Goal: Task Accomplishment & Management: Complete application form

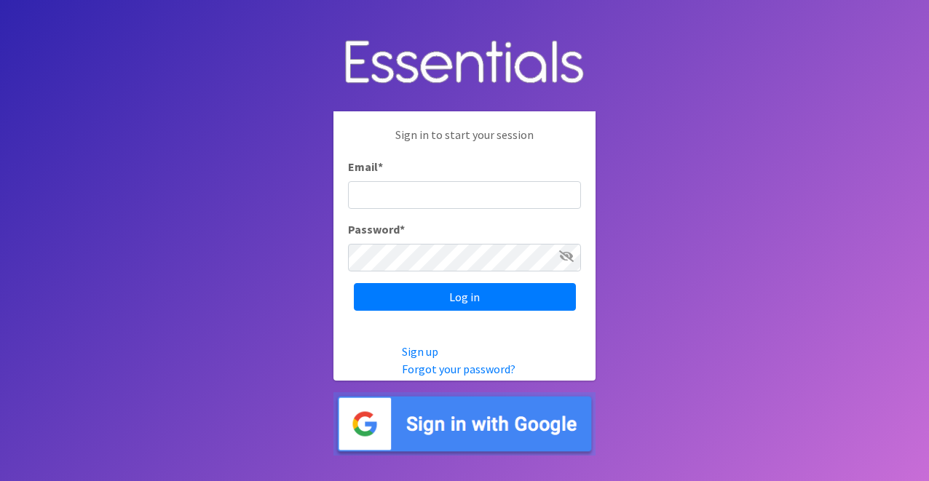
click at [488, 198] on input "Email *" at bounding box center [464, 195] width 233 height 28
type input "info@jaxdiaperbank.org"
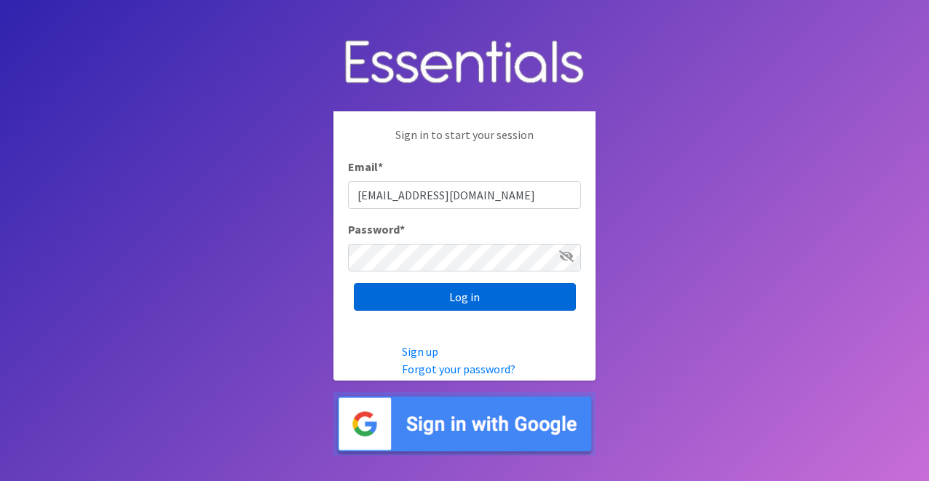
click at [490, 293] on input "Log in" at bounding box center [465, 297] width 222 height 28
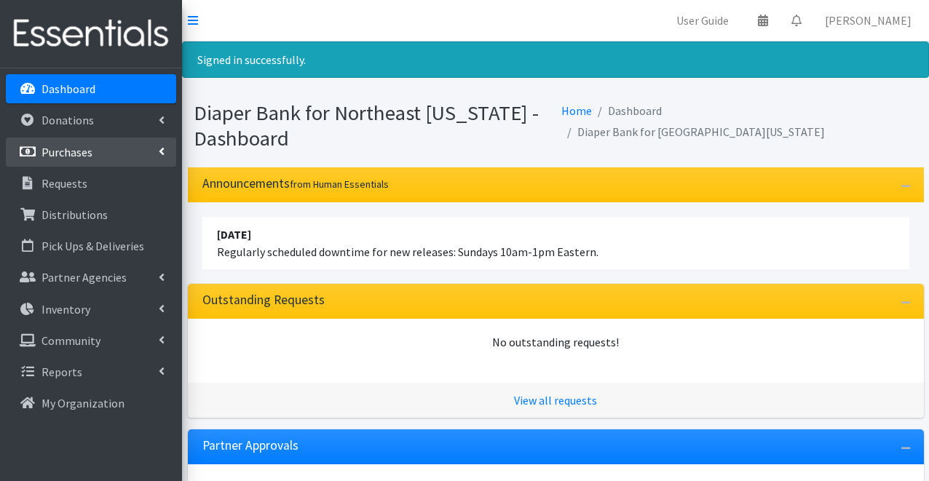
click at [94, 151] on link "Purchases" at bounding box center [91, 152] width 170 height 29
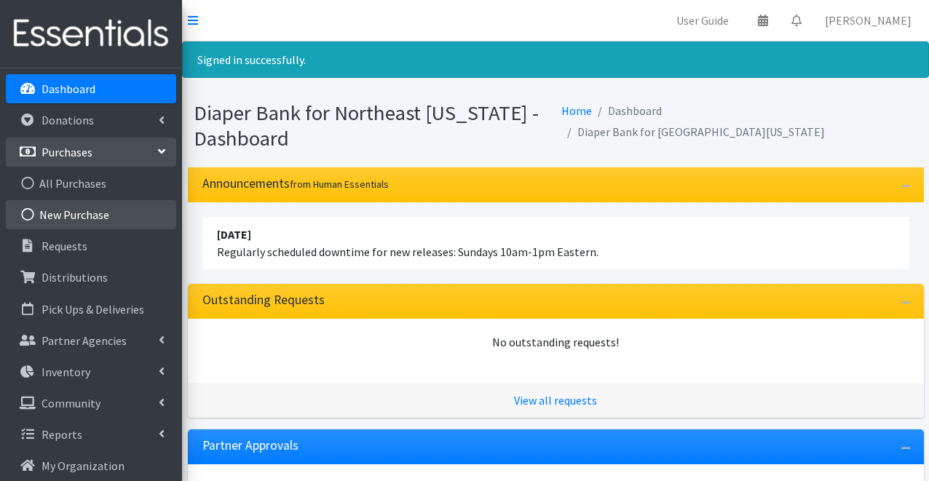
click at [91, 220] on link "New Purchase" at bounding box center [91, 214] width 170 height 29
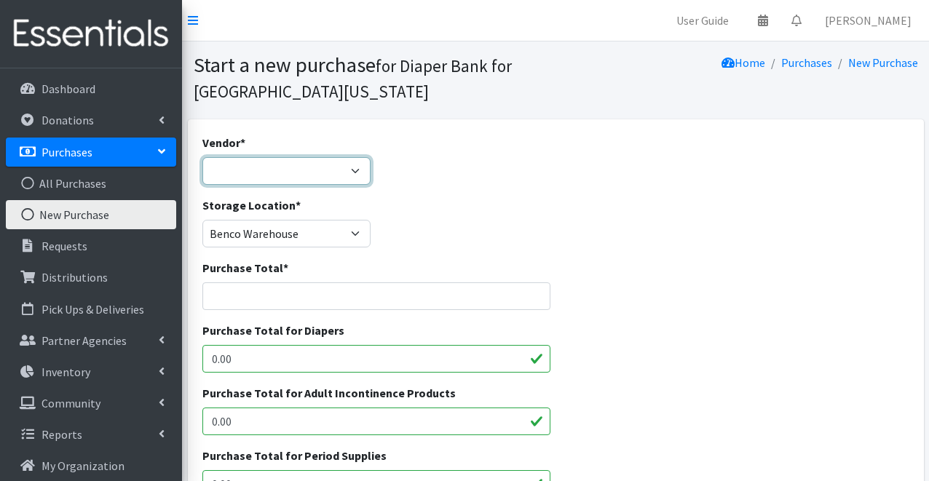
click at [259, 181] on select "Amazon Business buybuy Baby Ello Puppet First Quality (Cuties) HDI Wholesale JS…" at bounding box center [286, 171] width 169 height 28
select select "129"
click at [202, 157] on select "Amazon Business buybuy Baby Ello Puppet First Quality (Cuties) HDI Wholesale JS…" at bounding box center [286, 171] width 169 height 28
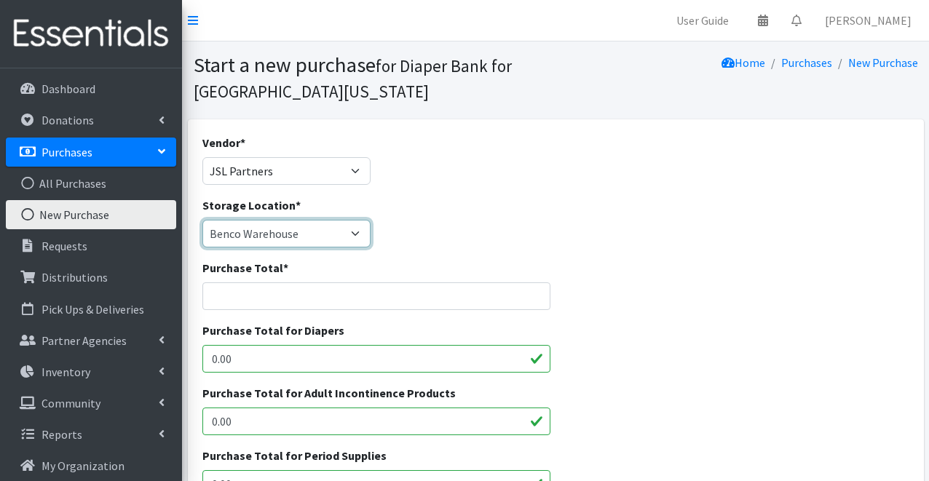
click at [278, 238] on select "Benco Warehouse Sunshine Health" at bounding box center [286, 234] width 169 height 28
select select "449"
click at [202, 220] on select "Benco Warehouse Sunshine Health" at bounding box center [286, 234] width 169 height 28
click at [469, 202] on div "Storage Location * Benco Warehouse Sunshine Health" at bounding box center [556, 228] width 718 height 63
click at [365, 296] on input "Purchase Total *" at bounding box center [376, 296] width 348 height 28
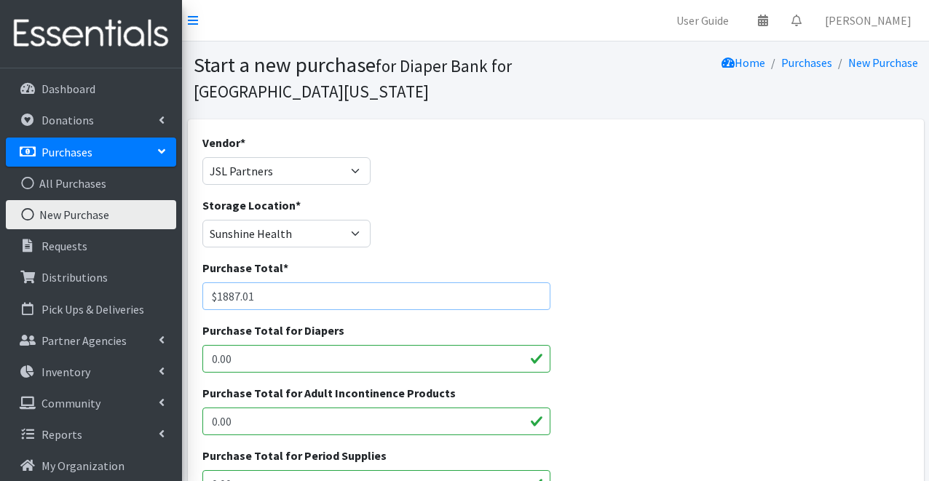
drag, startPoint x: 268, startPoint y: 295, endPoint x: 203, endPoint y: 296, distance: 64.8
click at [203, 296] on input "$1887.01" at bounding box center [376, 296] width 348 height 28
type input "$1887.01"
drag, startPoint x: 247, startPoint y: 358, endPoint x: 193, endPoint y: 359, distance: 54.6
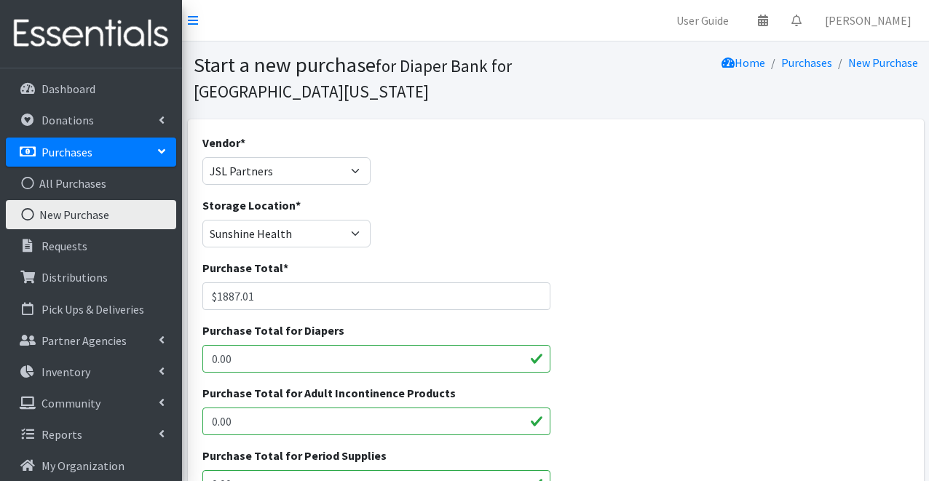
paste input "$1887.01"
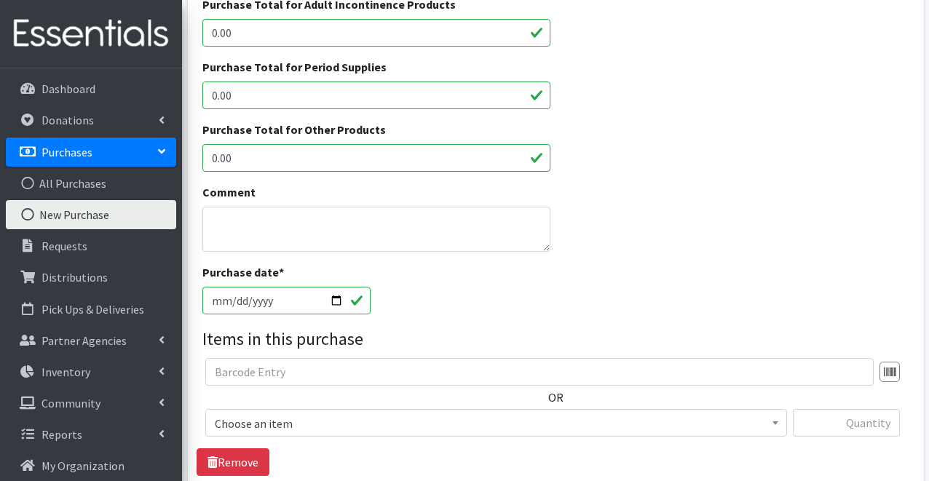
scroll to position [389, 0]
type input "$1887.01"
click at [333, 304] on input "2025-09-23" at bounding box center [286, 300] width 169 height 28
click at [333, 298] on input "2025-09-15" at bounding box center [286, 300] width 169 height 28
type input "2025-09-10"
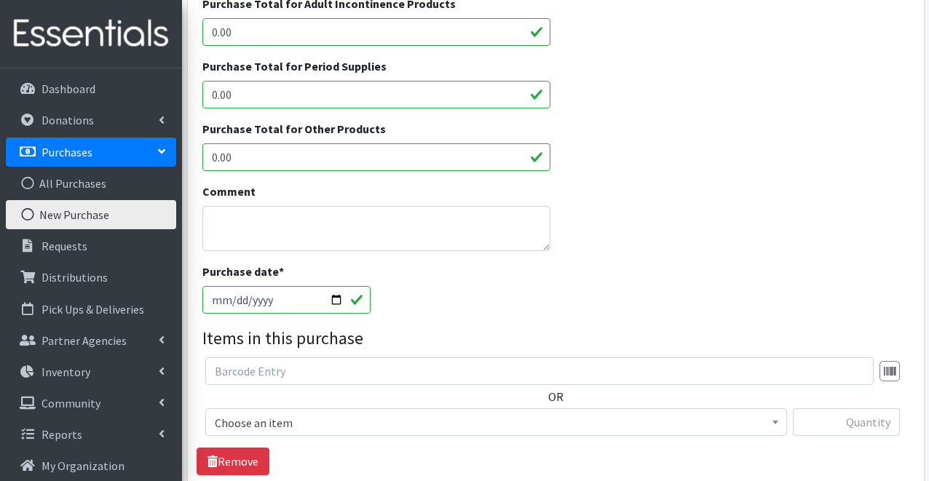
click at [448, 270] on div "Purchase date * 2025-09-10" at bounding box center [556, 294] width 718 height 63
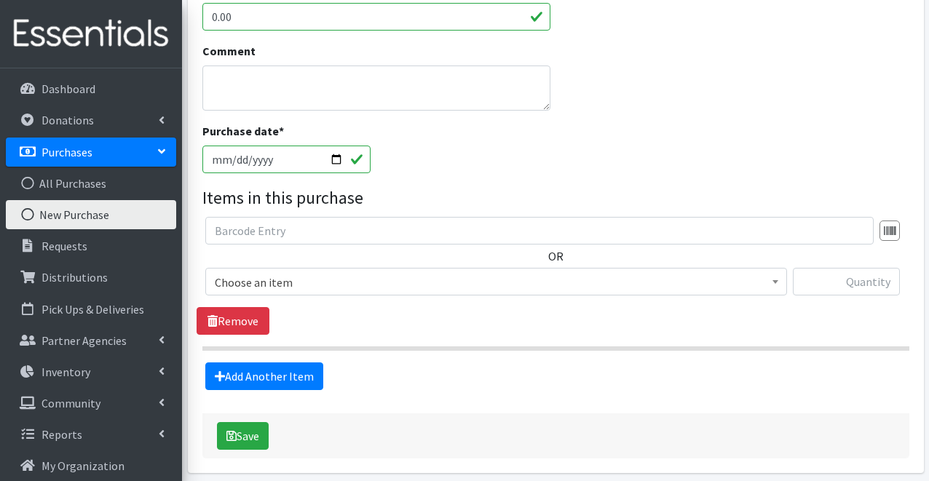
scroll to position [537, 0]
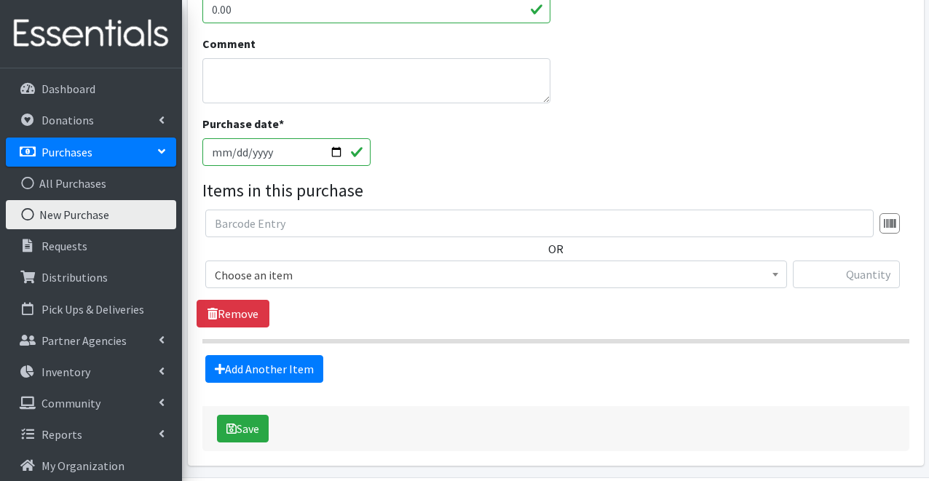
click at [448, 270] on span "Choose an item" at bounding box center [496, 275] width 563 height 20
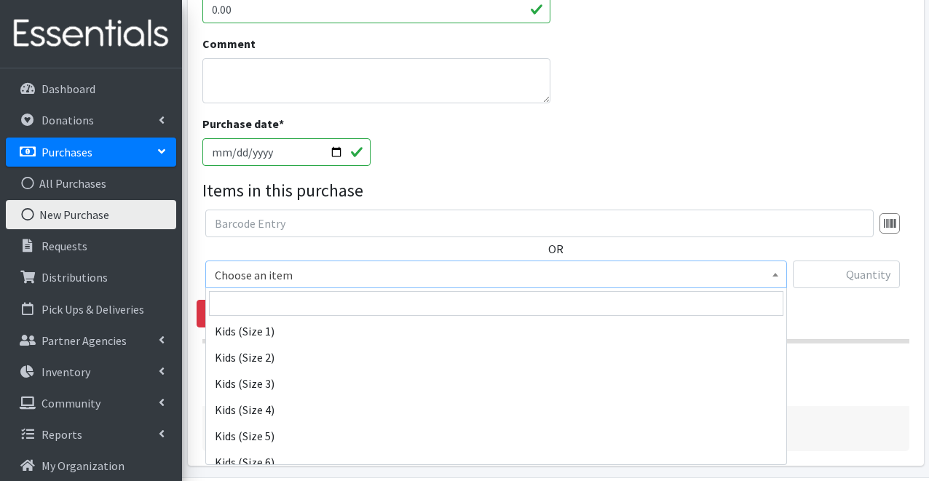
scroll to position [221, 0]
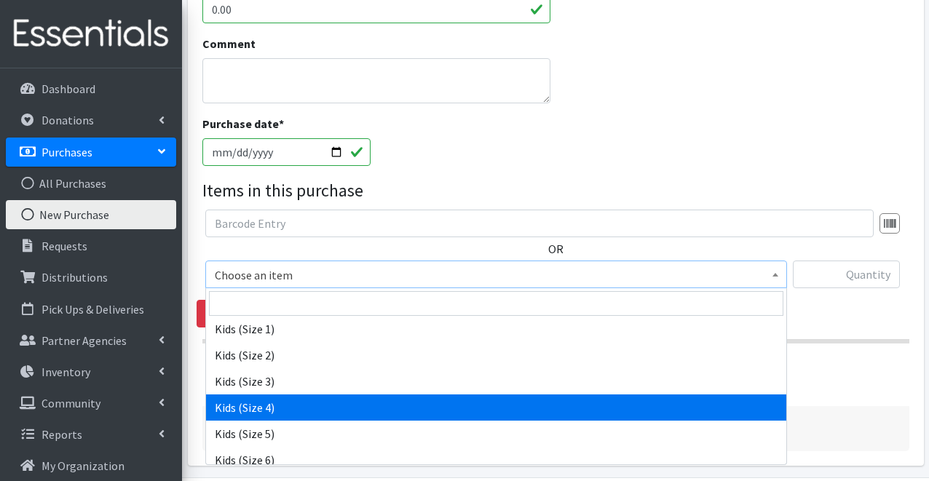
select select "4133"
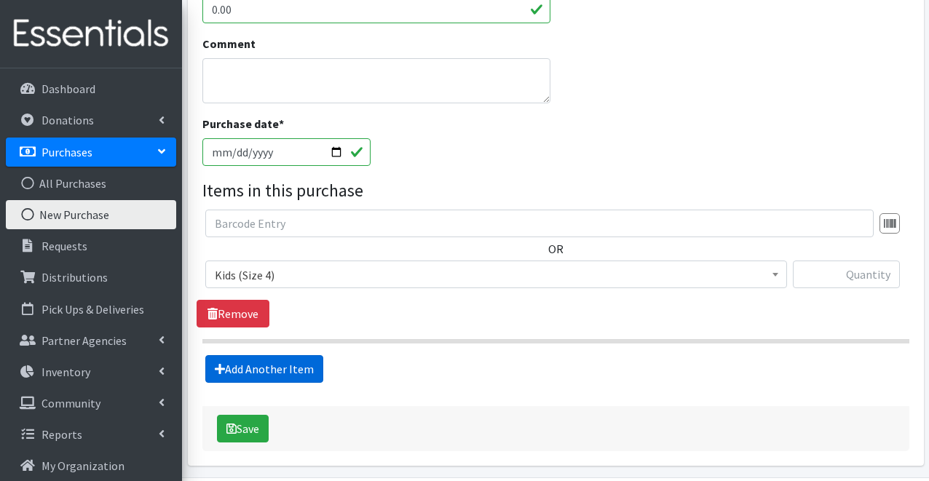
click at [296, 368] on link "Add Another Item" at bounding box center [264, 369] width 118 height 28
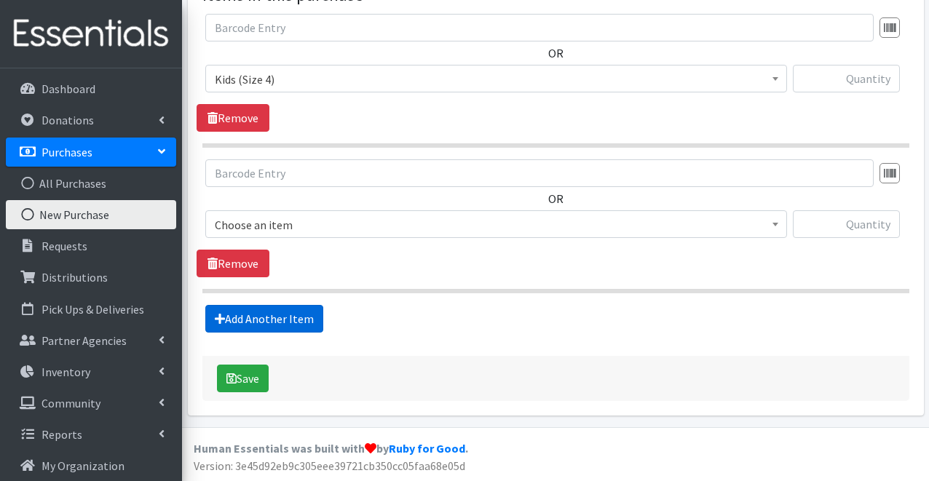
scroll to position [734, 0]
click at [362, 236] on span "Choose an item" at bounding box center [496, 224] width 582 height 28
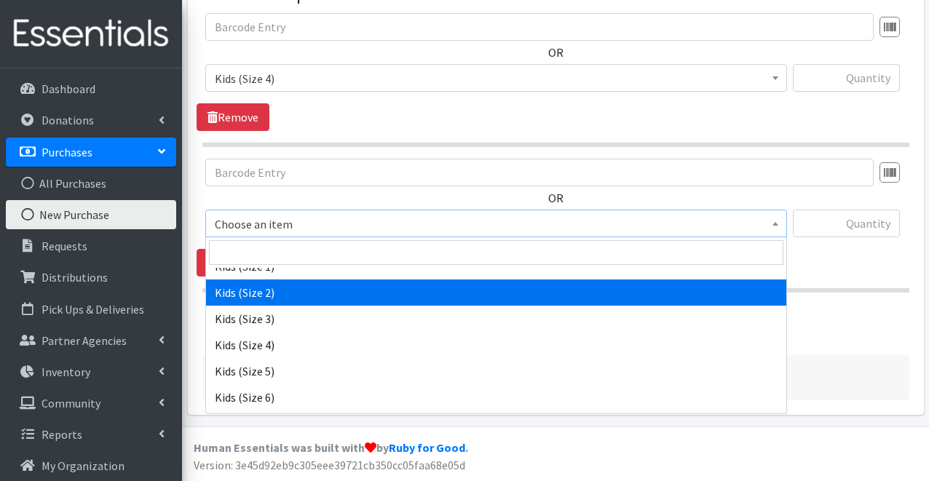
scroll to position [237, 0]
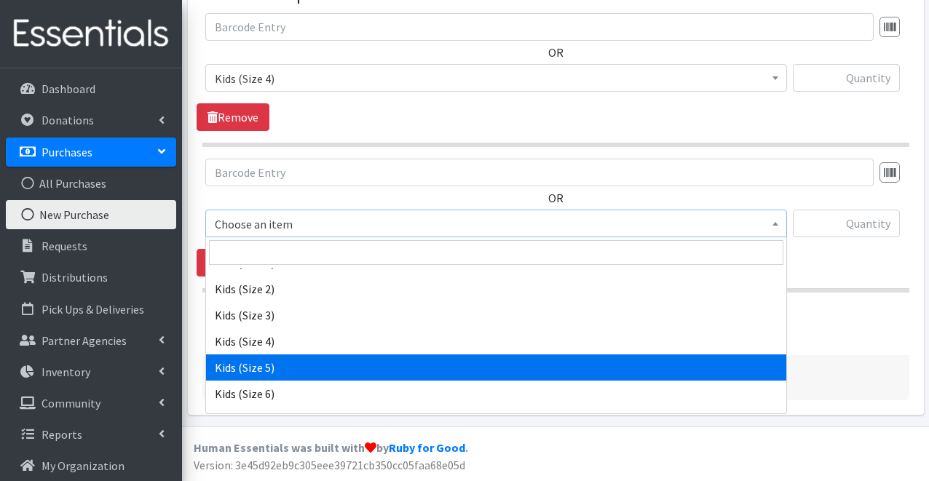
select select "4134"
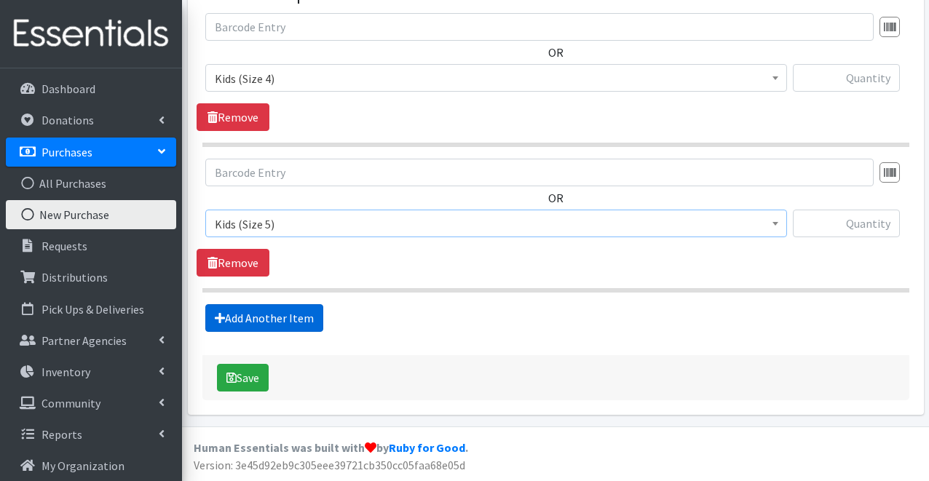
click at [304, 323] on link "Add Another Item" at bounding box center [264, 318] width 118 height 28
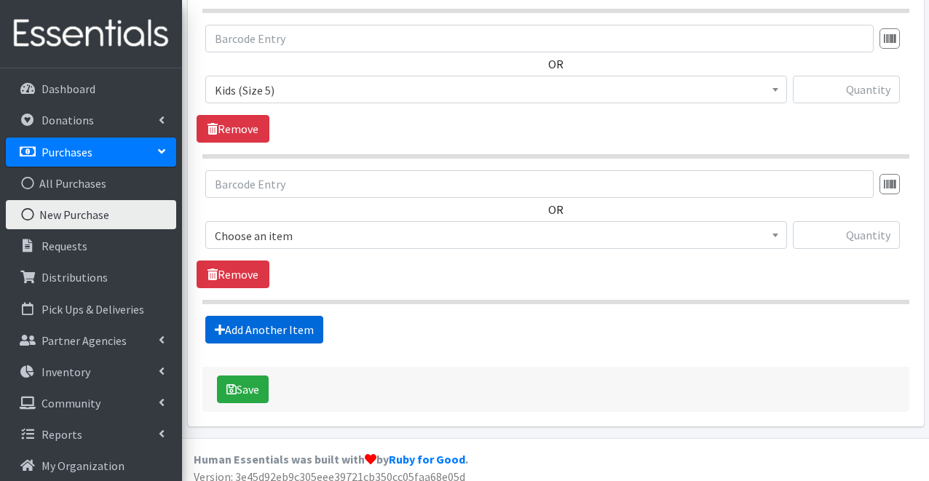
scroll to position [879, 0]
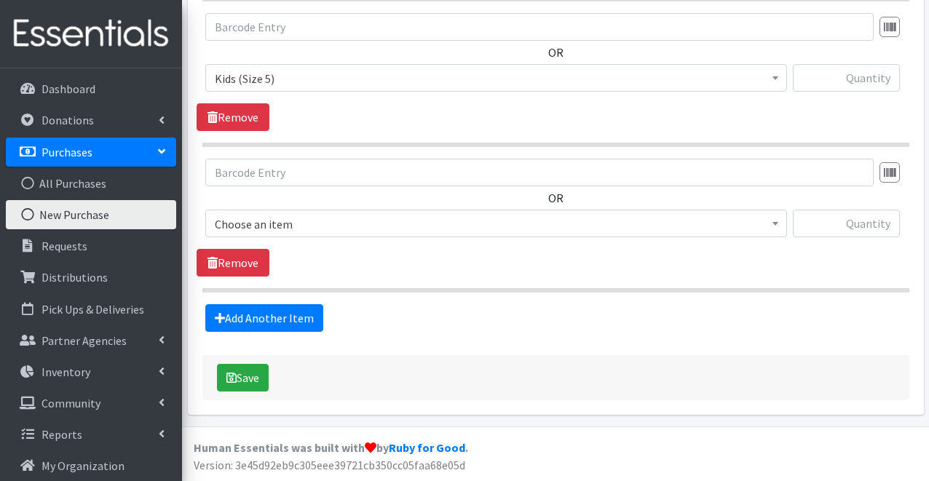
click at [328, 225] on span "Choose an item" at bounding box center [496, 224] width 563 height 20
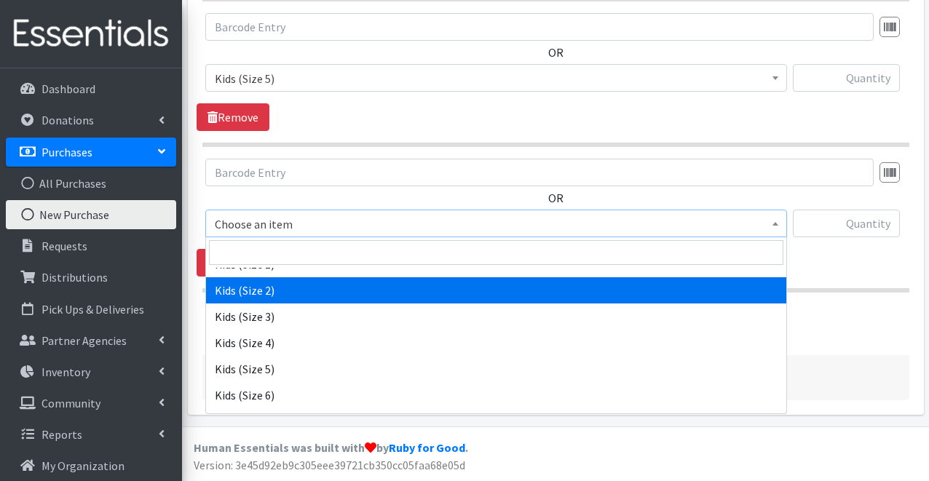
scroll to position [274, 0]
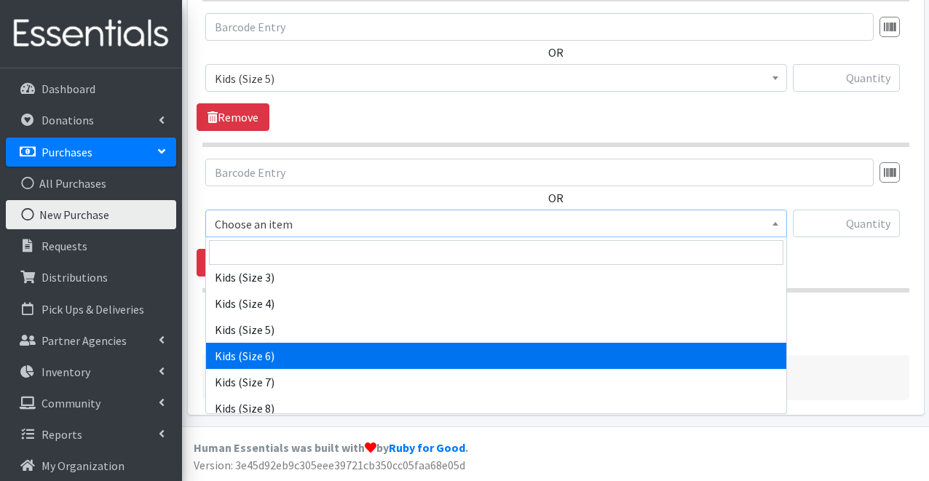
select select "4135"
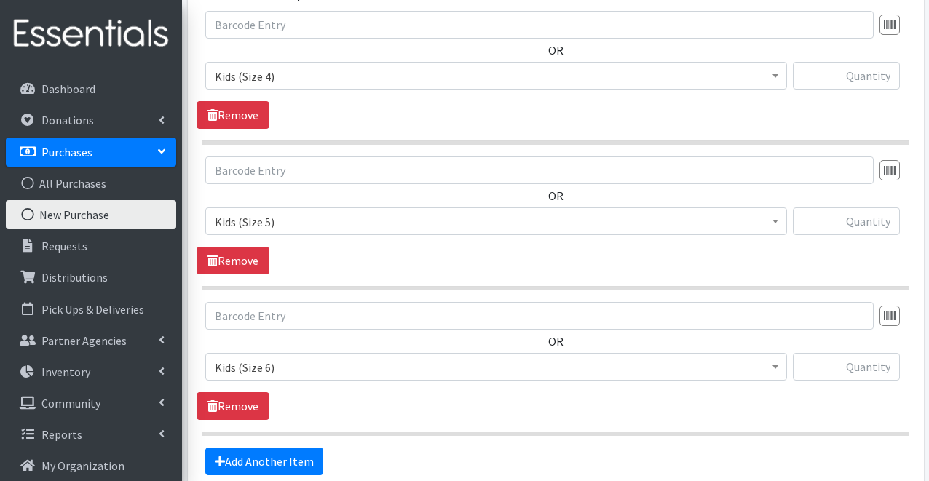
scroll to position [735, 0]
click at [817, 75] on input "text" at bounding box center [846, 77] width 107 height 28
type input "2250"
click at [837, 218] on input "text" at bounding box center [846, 222] width 107 height 28
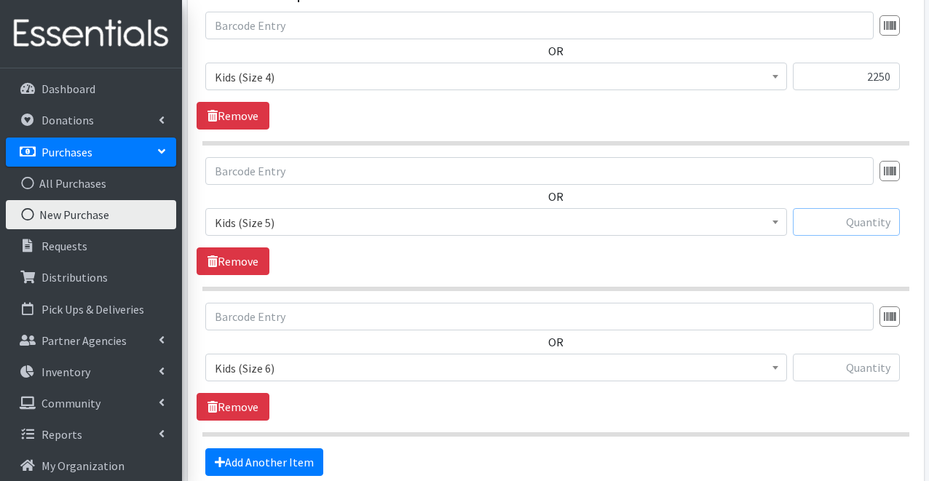
click at [835, 221] on input "text" at bounding box center [846, 222] width 107 height 28
type input "3200"
click at [874, 366] on input "text" at bounding box center [846, 368] width 107 height 28
click at [832, 357] on input "3200" at bounding box center [846, 368] width 107 height 28
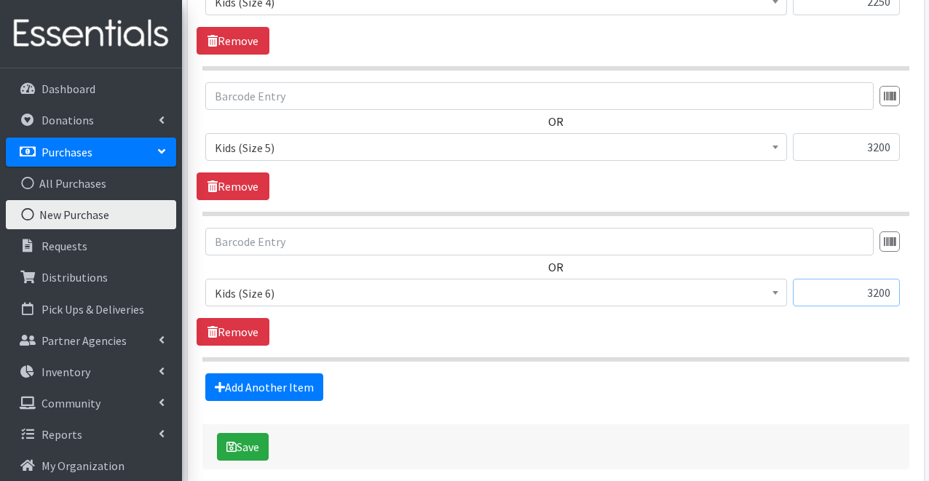
scroll to position [879, 0]
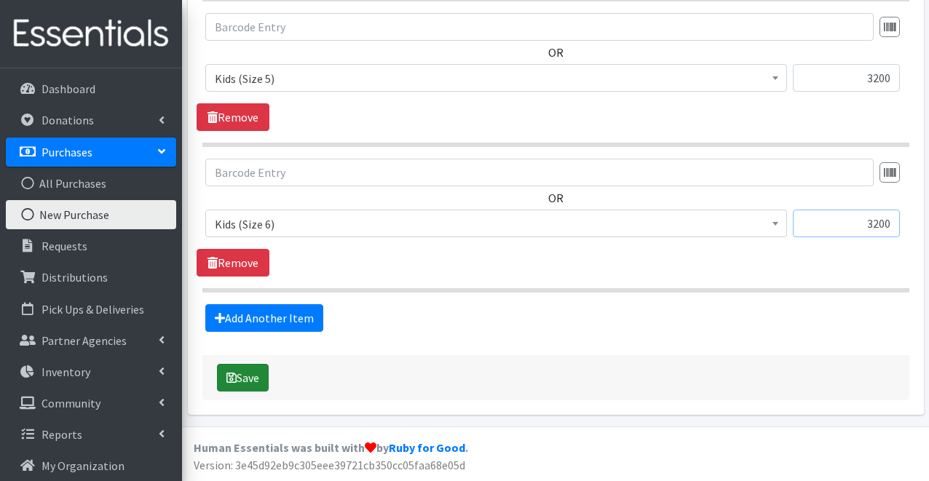
type input "3200"
click at [248, 370] on button "Save" at bounding box center [243, 378] width 52 height 28
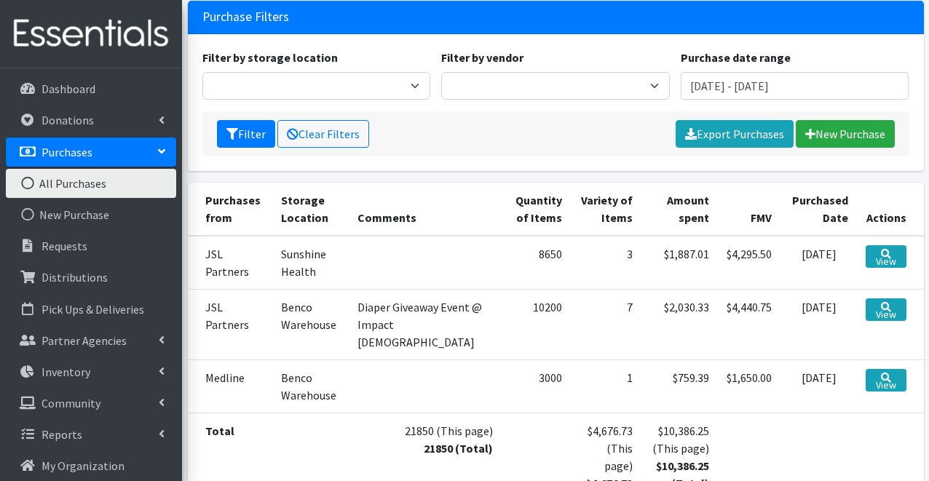
scroll to position [168, 0]
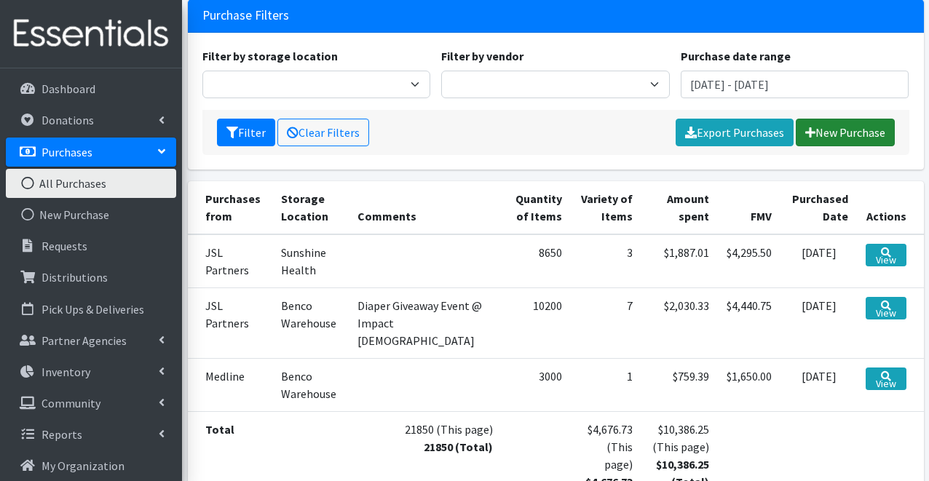
click at [828, 119] on link "New Purchase" at bounding box center [845, 133] width 99 height 28
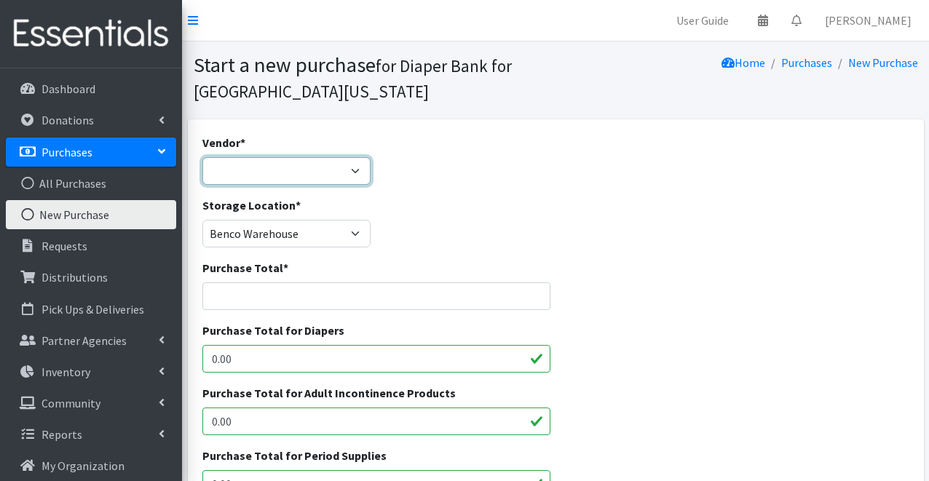
click at [360, 162] on select "Amazon Business buybuy Baby Ello Puppet First Quality (Cuties) HDI Wholesale JS…" at bounding box center [286, 171] width 169 height 28
select select "129"
click at [202, 157] on select "Amazon Business buybuy Baby Ello Puppet First Quality (Cuties) HDI Wholesale JS…" at bounding box center [286, 171] width 169 height 28
click at [341, 298] on input "Purchase Total *" at bounding box center [376, 296] width 348 height 28
type input "1864.80"
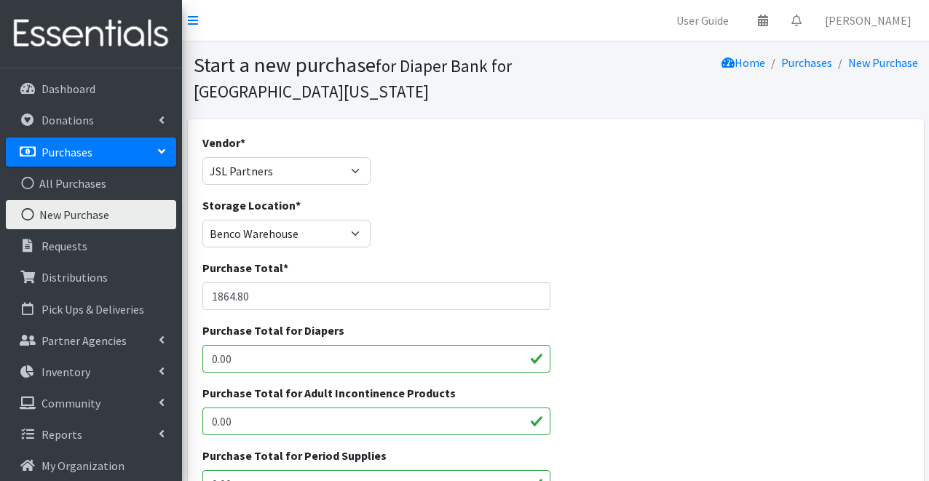
click at [420, 223] on div "Storage Location * Benco Warehouse Sunshine Health" at bounding box center [556, 228] width 718 height 63
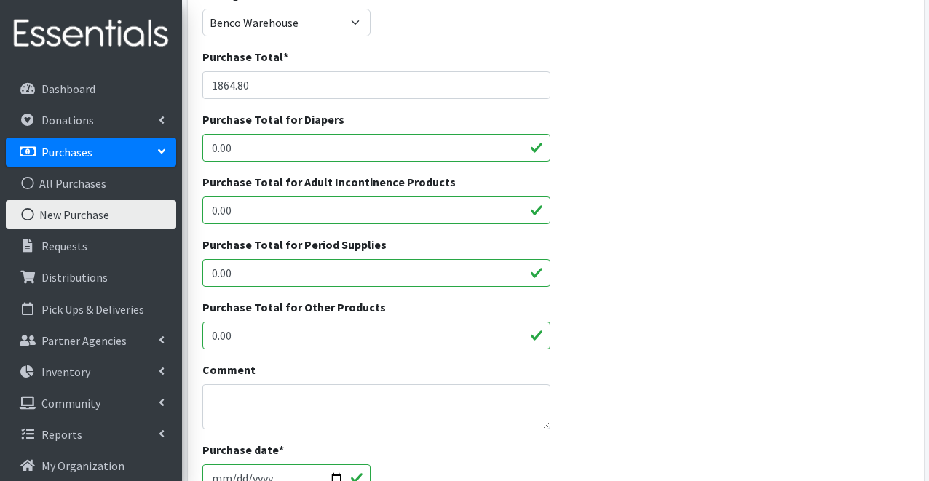
scroll to position [213, 0]
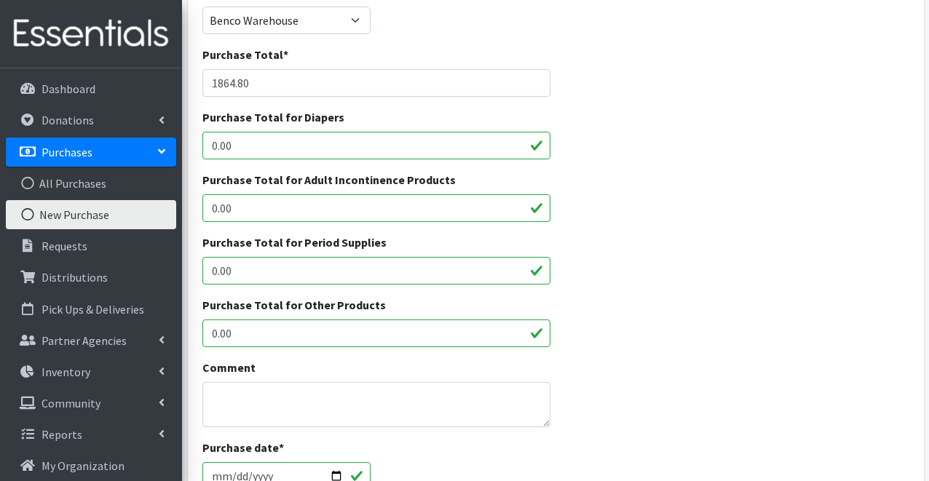
drag, startPoint x: 254, startPoint y: 143, endPoint x: 202, endPoint y: 146, distance: 52.4
click at [202, 146] on input "0.00" at bounding box center [376, 146] width 348 height 28
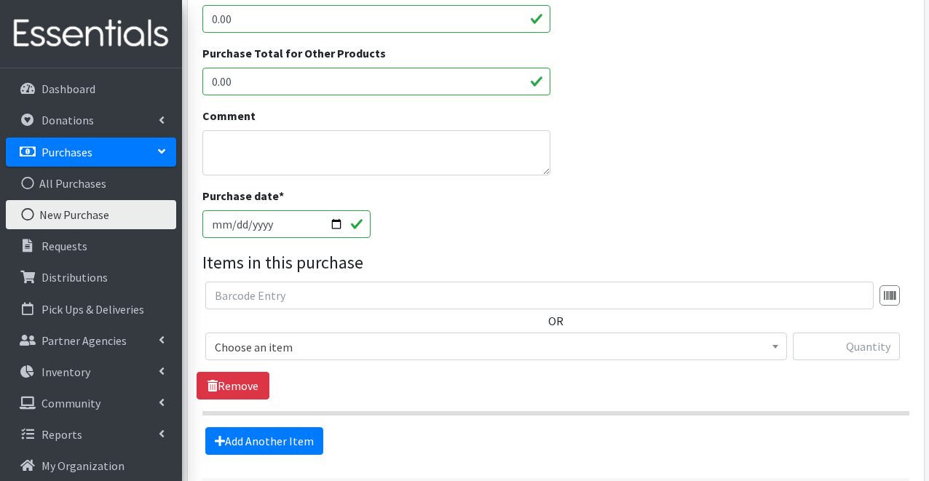
scroll to position [467, 0]
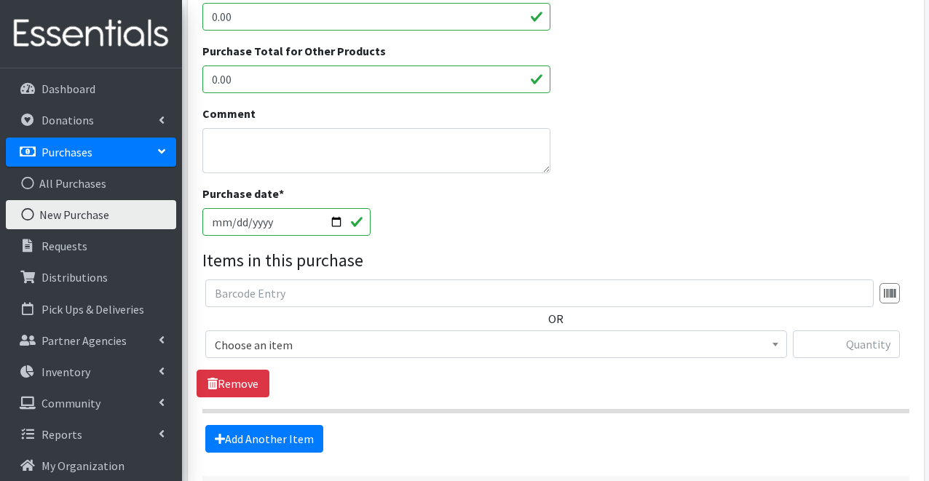
type input "1864.80"
click at [336, 224] on input "2025-09-23" at bounding box center [286, 222] width 169 height 28
type input "2025-09-10"
click at [285, 341] on span "Choose an item" at bounding box center [496, 345] width 563 height 20
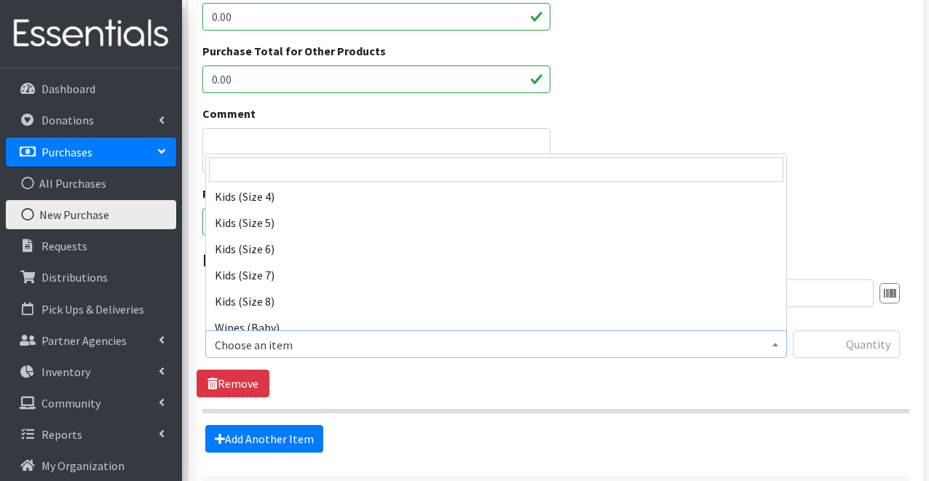
scroll to position [309, 0]
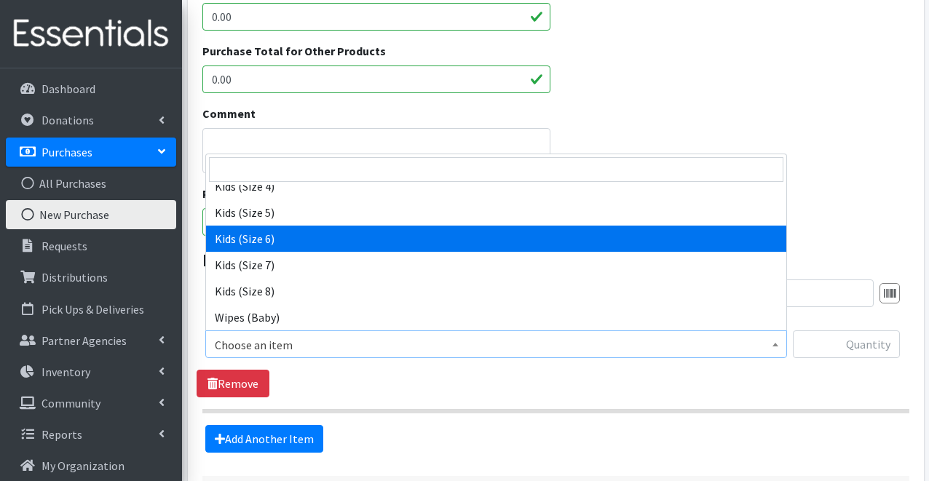
select select "4135"
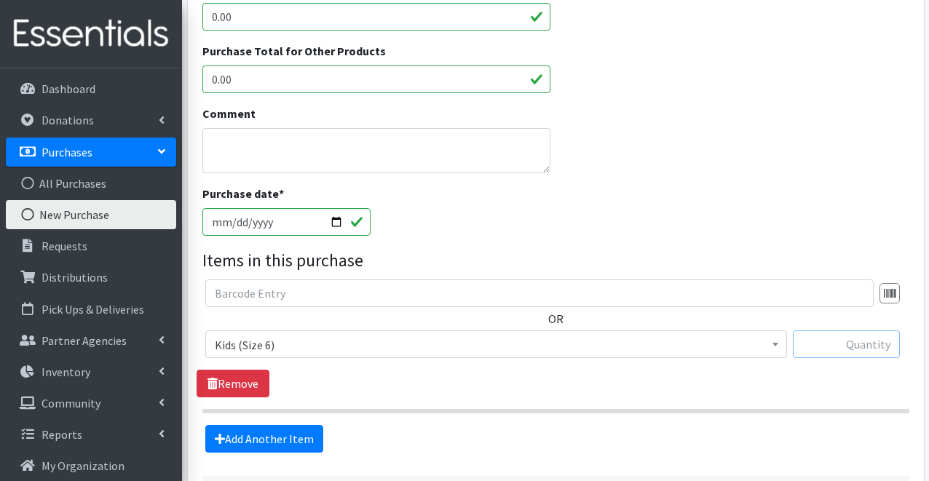
click at [806, 344] on input "text" at bounding box center [846, 344] width 107 height 28
click at [801, 373] on div "OR Choose an item Kids L/XL (60-125 lbs) Kids (Newborn) Kids (Preemie) Kids Pul…" at bounding box center [556, 338] width 718 height 118
click at [819, 337] on input "text" at bounding box center [846, 344] width 107 height 28
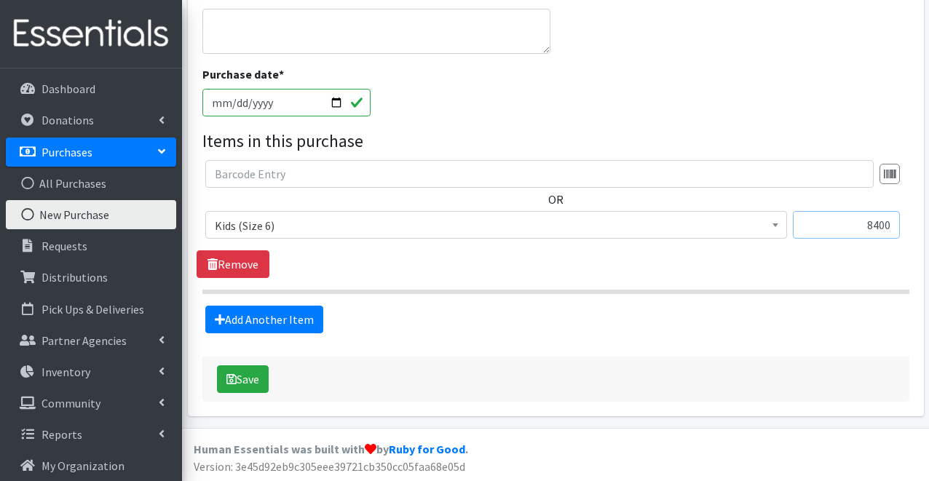
scroll to position [588, 0]
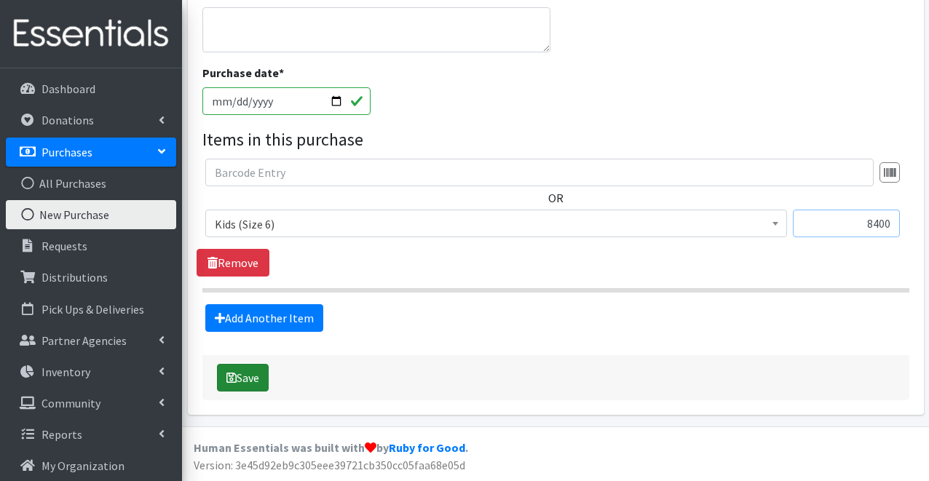
type input "8400"
click at [257, 376] on button "Save" at bounding box center [243, 378] width 52 height 28
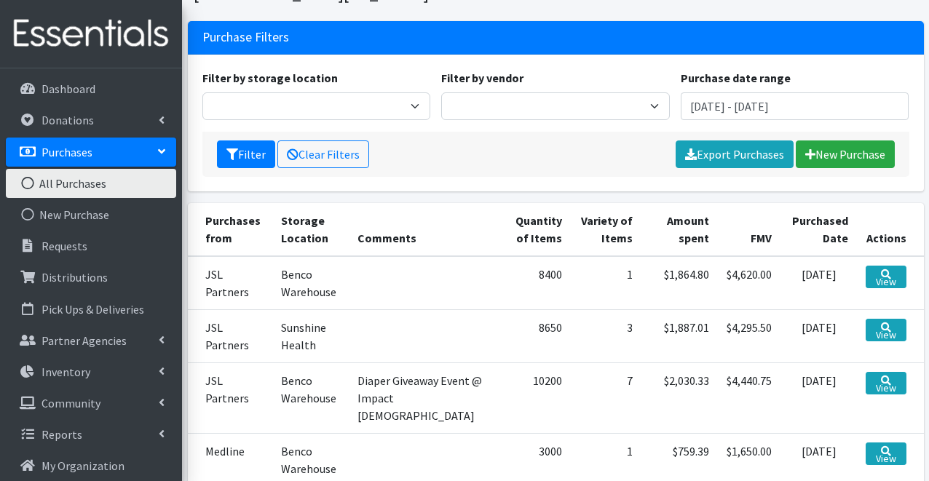
scroll to position [151, 0]
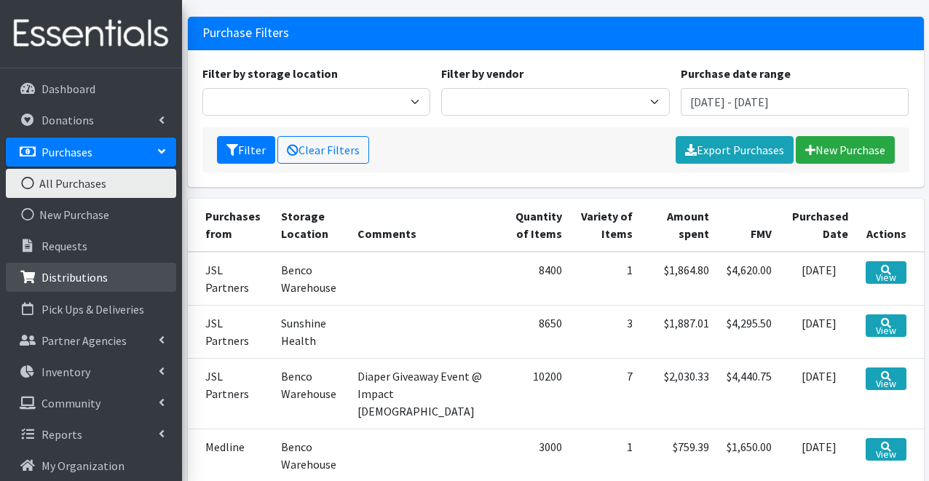
click at [105, 286] on link "Distributions" at bounding box center [91, 277] width 170 height 29
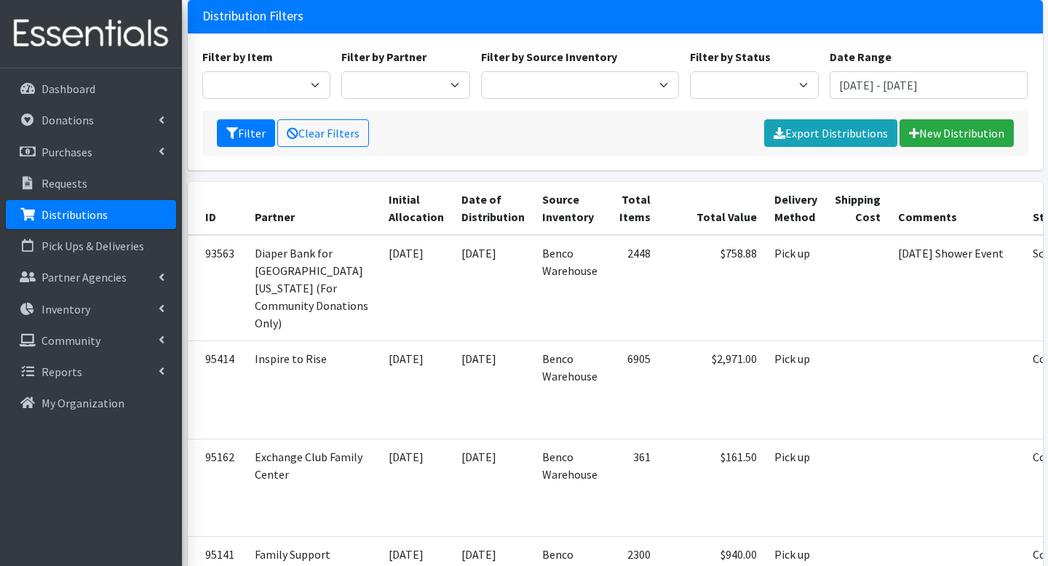
scroll to position [120, 0]
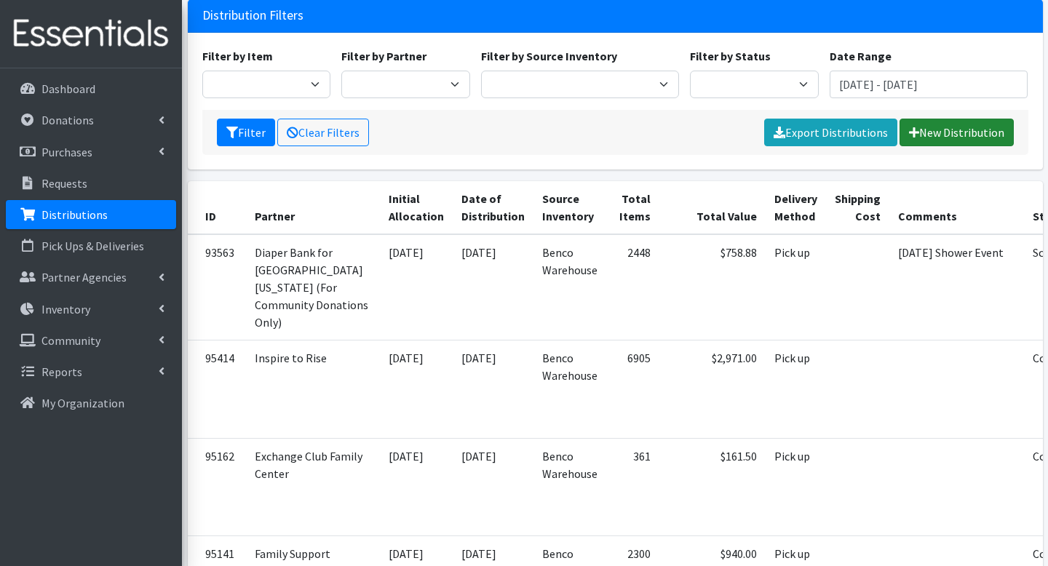
click at [928, 119] on link "New Distribution" at bounding box center [957, 133] width 114 height 28
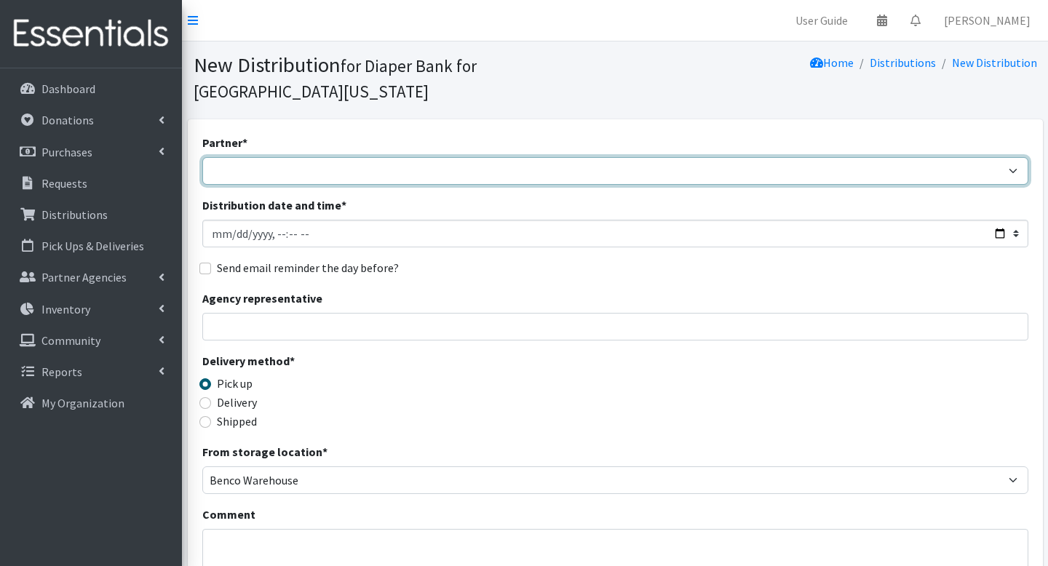
click at [588, 157] on select "Adore Me Nanny Baby Luv Pregnancy Center Children of Inmates [PERSON_NAME] Kids…" at bounding box center [615, 171] width 826 height 28
select select "5452"
click at [202, 157] on select "Adore Me Nanny Baby Luv Pregnancy Center Children of Inmates [PERSON_NAME] Kids…" at bounding box center [615, 171] width 826 height 28
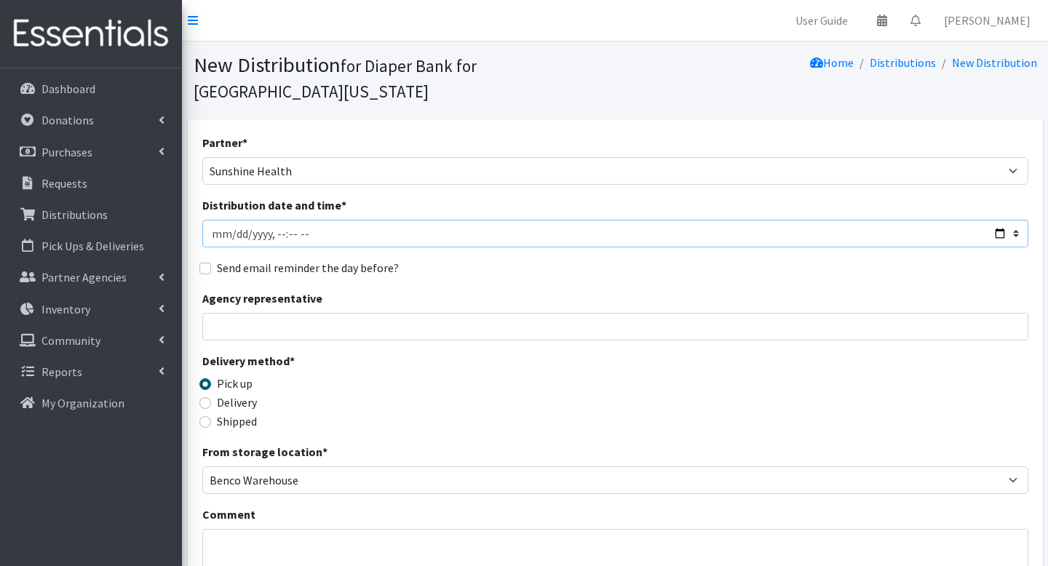
click at [234, 220] on input "Distribution date and time *" at bounding box center [615, 234] width 826 height 28
click at [277, 220] on input "Distribution date and time *" at bounding box center [615, 234] width 826 height 28
type input "[DATE]T16:00"
click at [304, 313] on input "Agency representative" at bounding box center [615, 327] width 826 height 28
type input "[PERSON_NAME]"
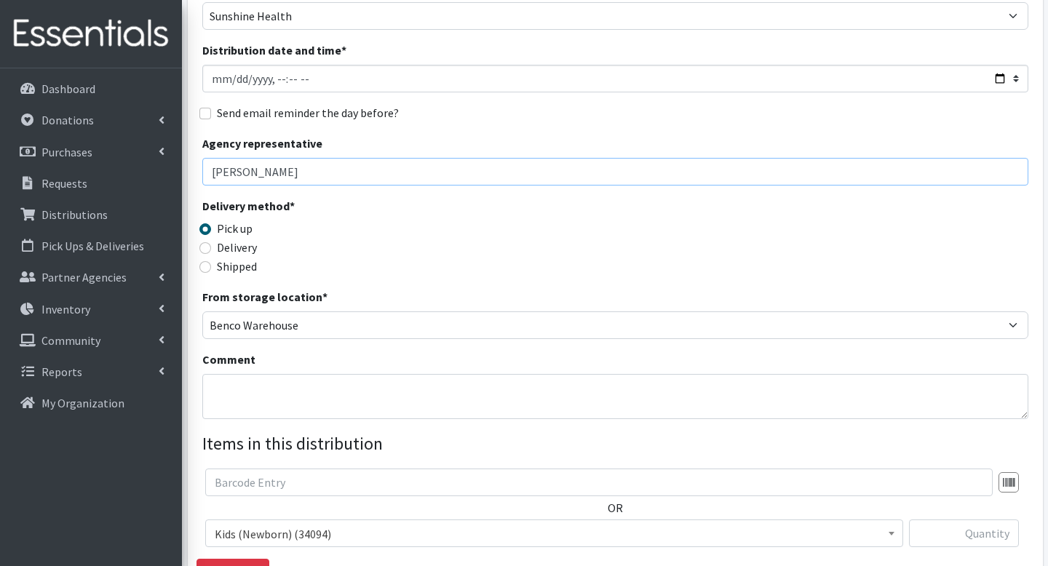
scroll to position [154, 0]
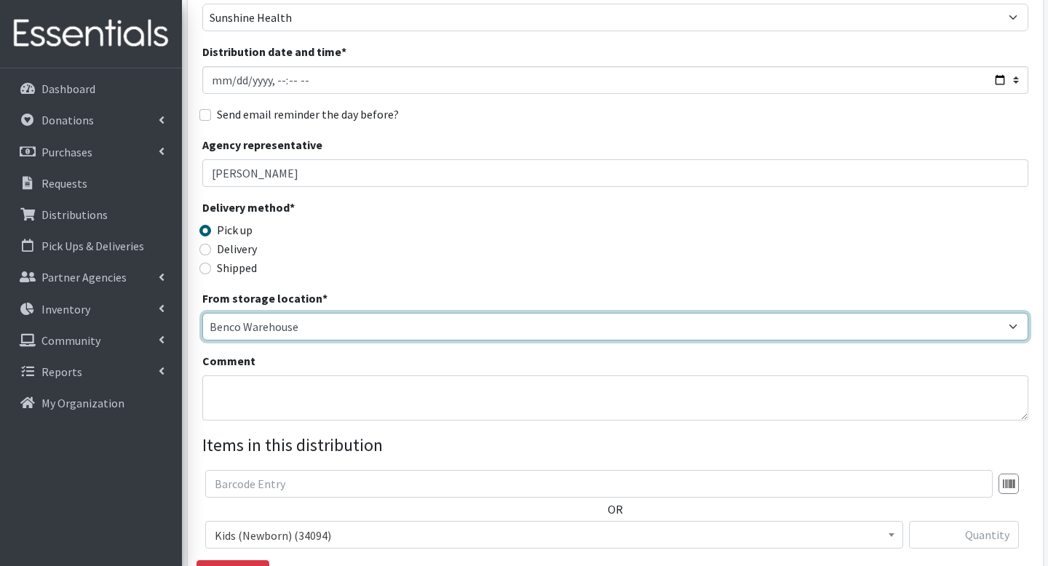
click at [312, 313] on select "Benco Warehouse Sunshine Health" at bounding box center [615, 327] width 826 height 28
select select "449"
click at [202, 313] on select "Benco Warehouse Sunshine Health" at bounding box center [615, 327] width 826 height 28
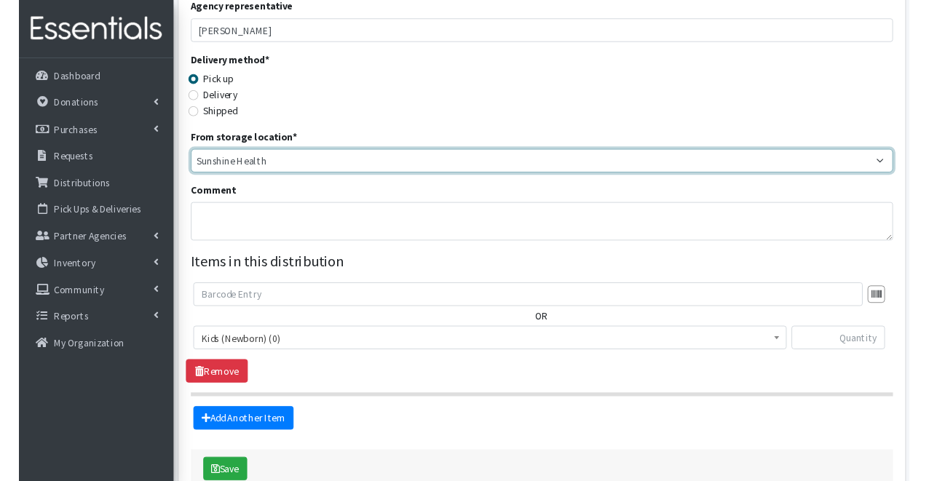
scroll to position [316, 0]
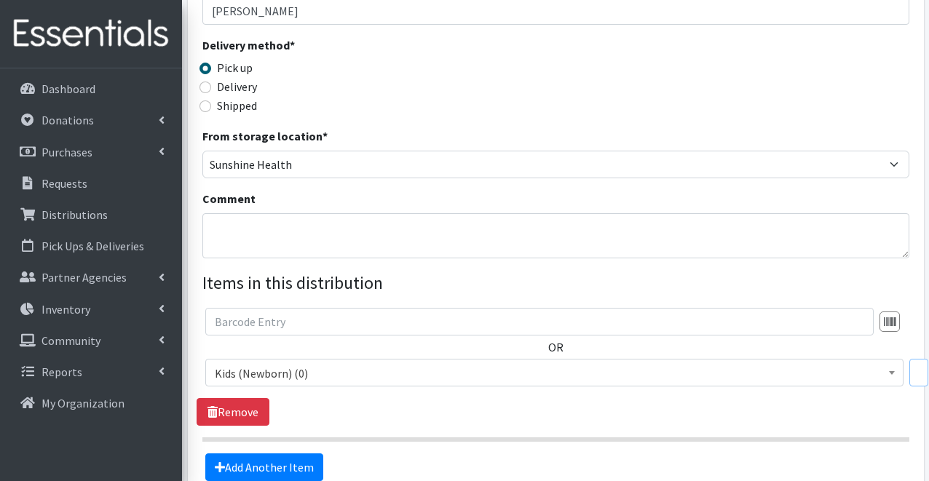
click at [919, 372] on input "text" at bounding box center [918, 373] width 19 height 28
type input "900"
click at [815, 367] on span "Kids (Newborn) (0)" at bounding box center [554, 373] width 679 height 20
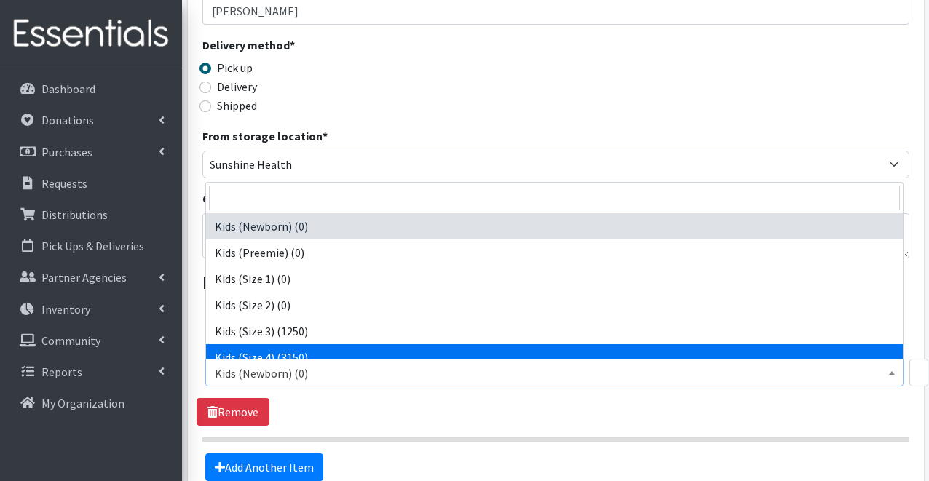
select select "4133"
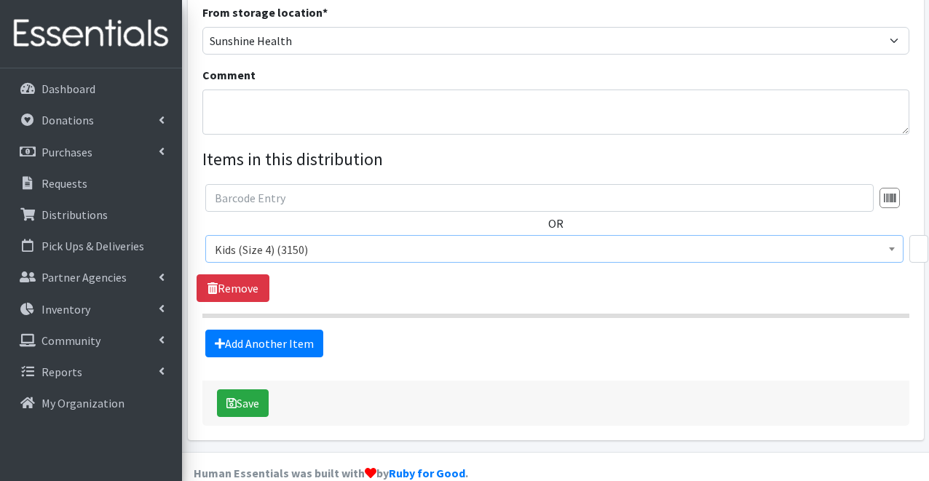
scroll to position [465, 0]
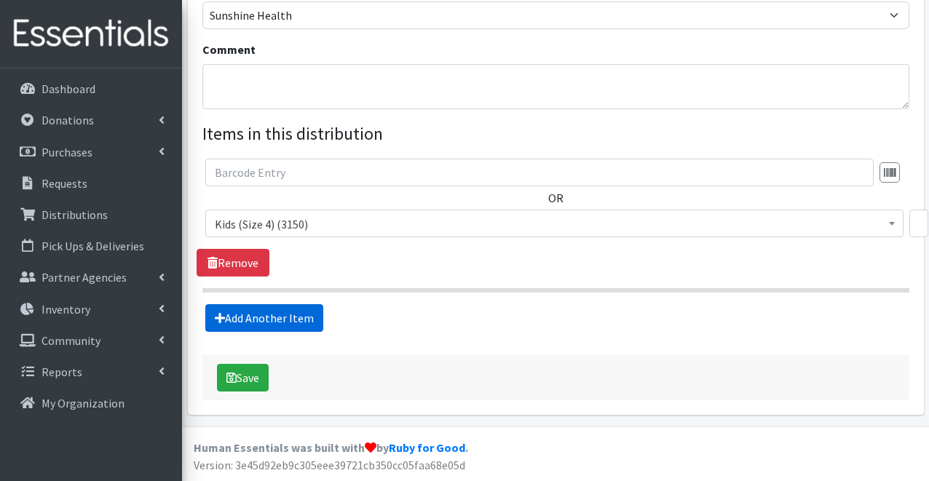
click at [309, 318] on link "Add Another Item" at bounding box center [264, 318] width 118 height 28
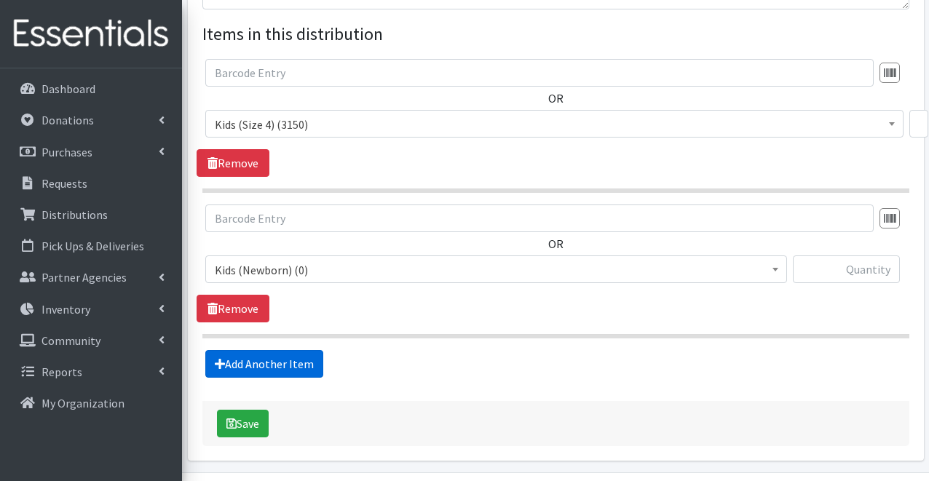
scroll to position [611, 0]
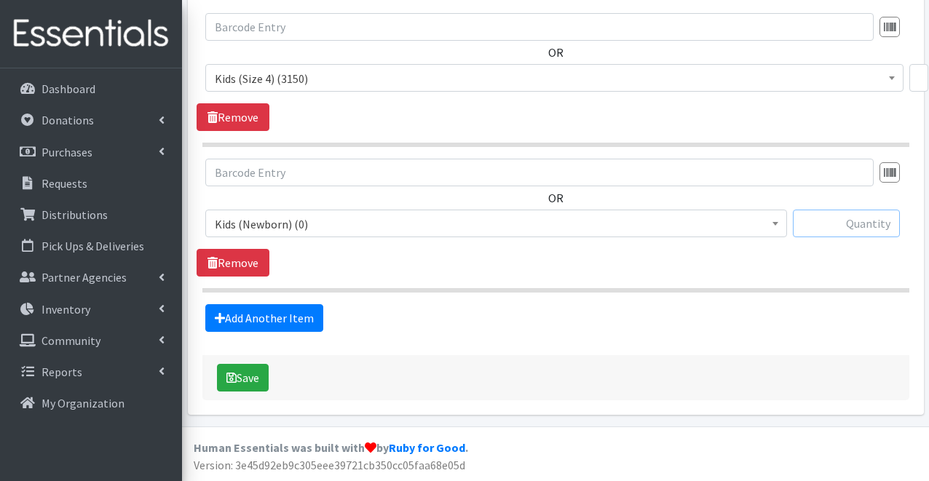
click at [818, 231] on input "text" at bounding box center [846, 224] width 107 height 28
type input "600"
click at [318, 227] on span "Kids (Newborn) (0)" at bounding box center [496, 224] width 563 height 20
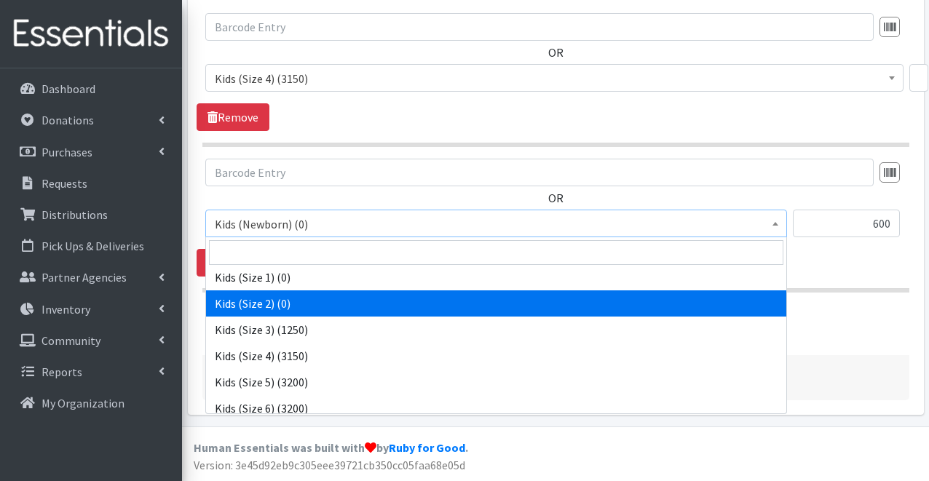
scroll to position [59, 0]
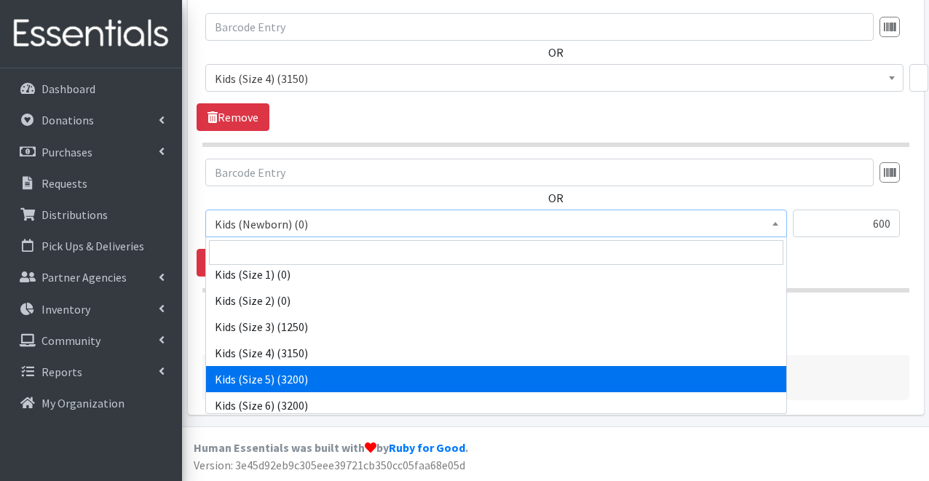
select select "4134"
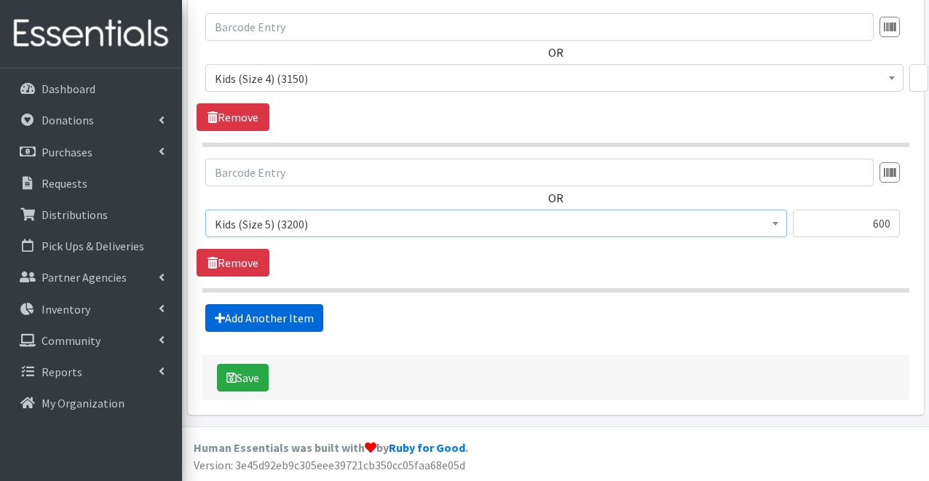
click at [287, 319] on link "Add Another Item" at bounding box center [264, 318] width 118 height 28
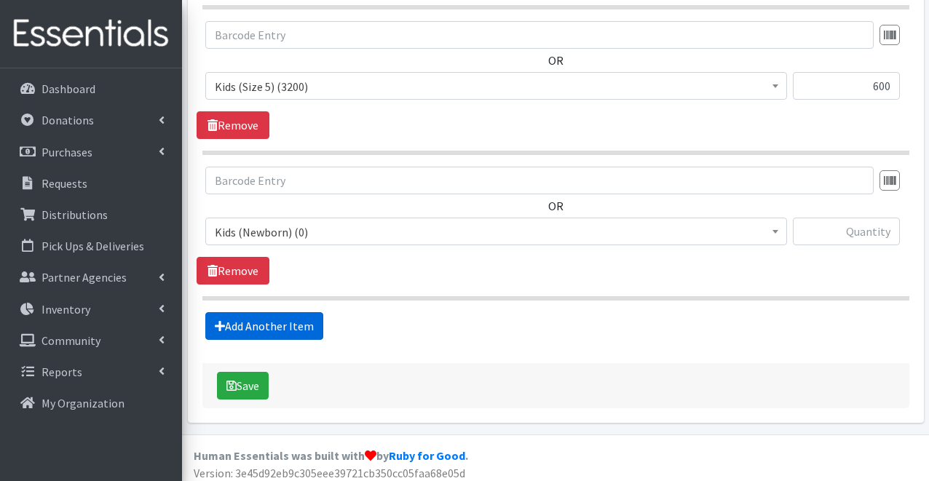
scroll to position [756, 0]
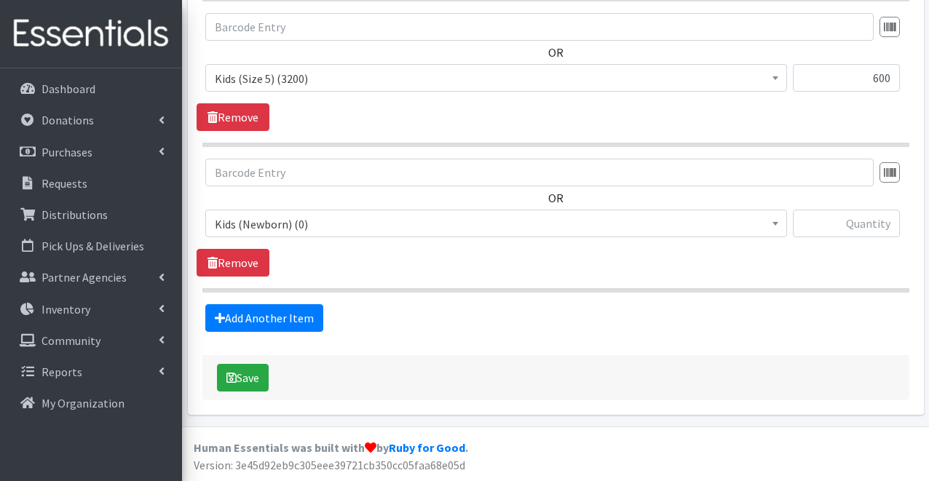
click at [752, 220] on span "Kids (Newborn) (0)" at bounding box center [496, 224] width 563 height 20
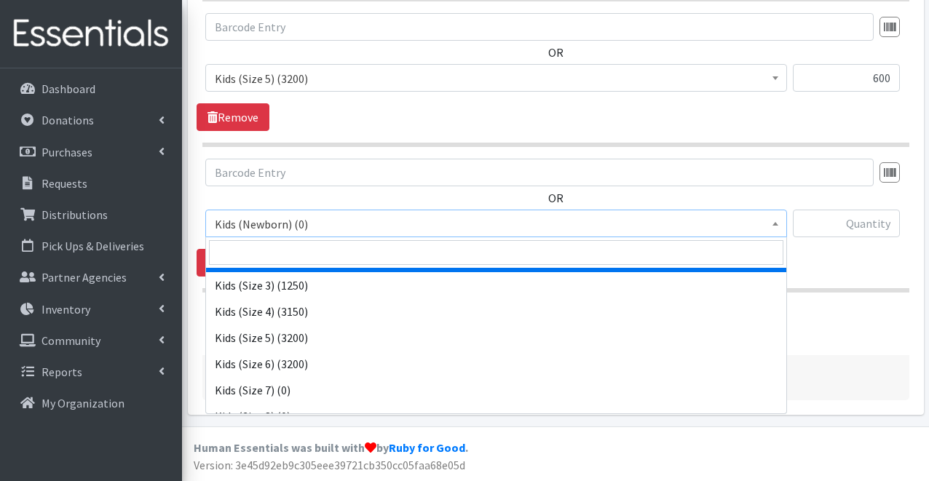
scroll to position [103, 0]
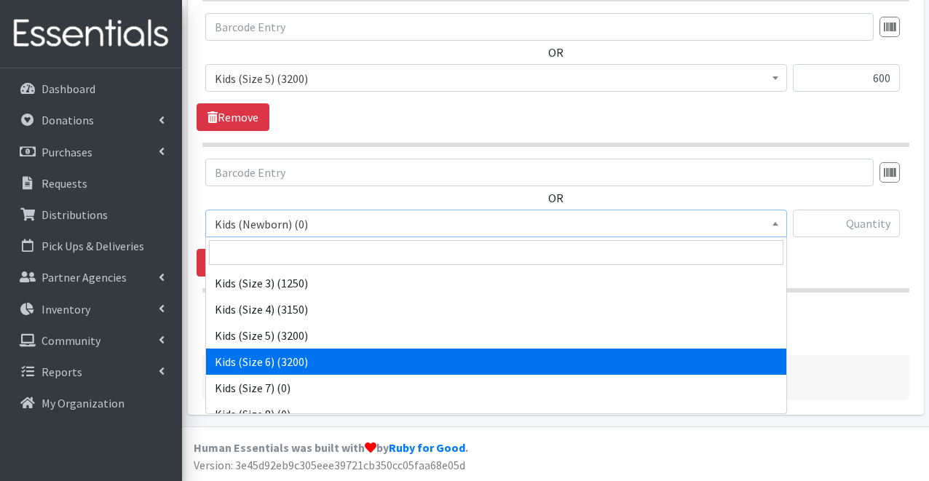
select select "4135"
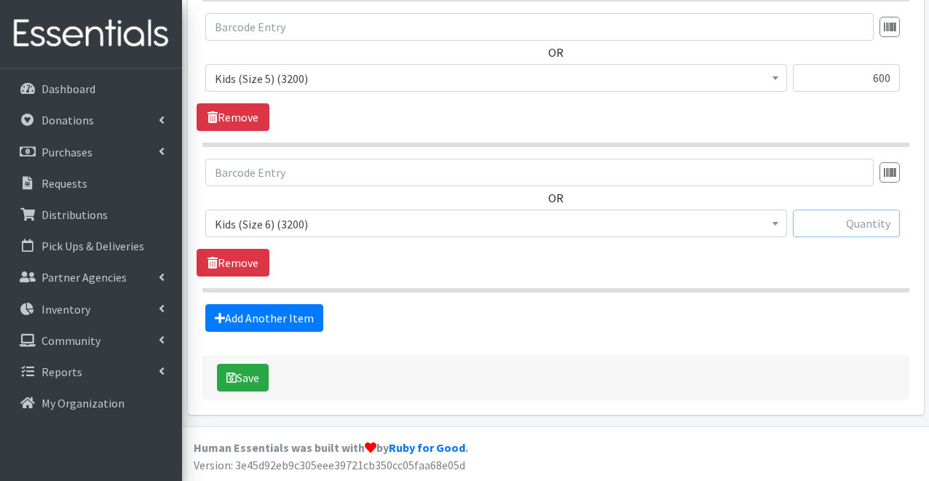
click at [838, 222] on input "text" at bounding box center [846, 224] width 107 height 28
type input "600"
click at [735, 287] on section "OR Kids (Newborn) (0) Kids (Preemie) (0) Kids (Size 1) (0) Kids (Size 2) (0) Ki…" at bounding box center [555, 226] width 707 height 134
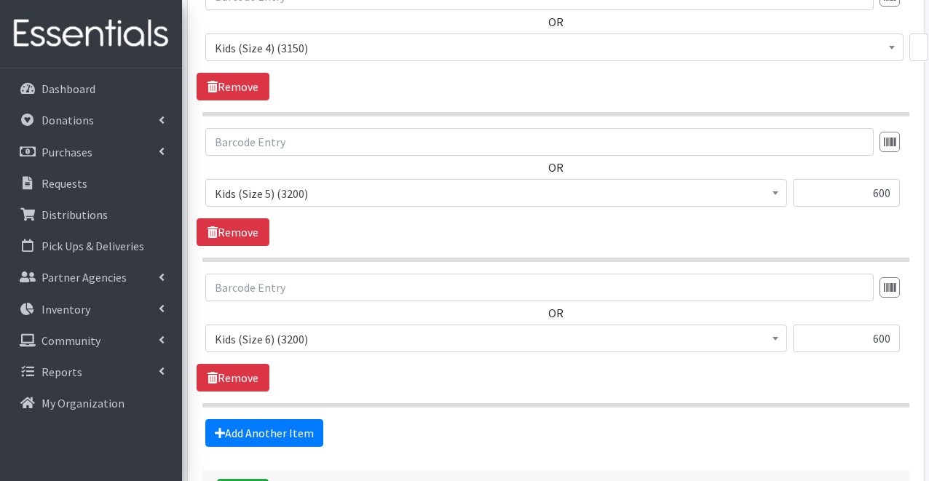
scroll to position [756, 0]
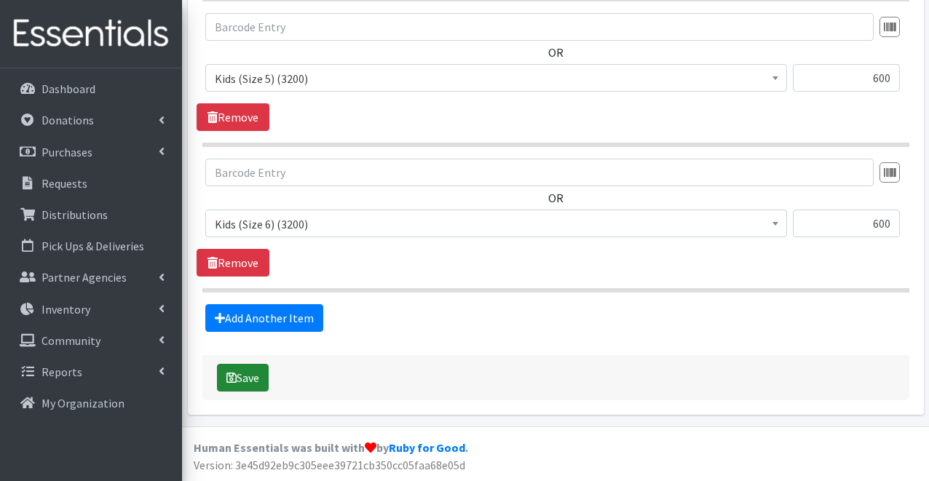
click at [261, 379] on button "Save" at bounding box center [243, 378] width 52 height 28
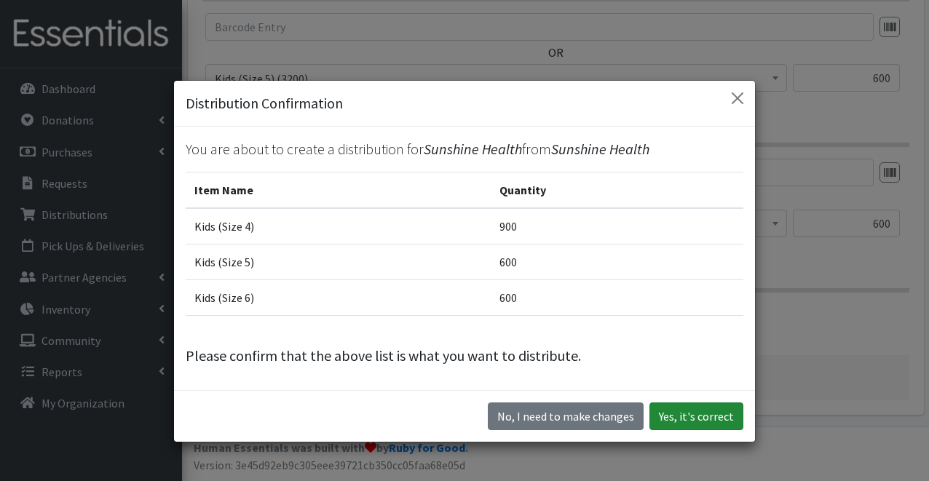
click at [686, 416] on button "Yes, it's correct" at bounding box center [696, 416] width 94 height 28
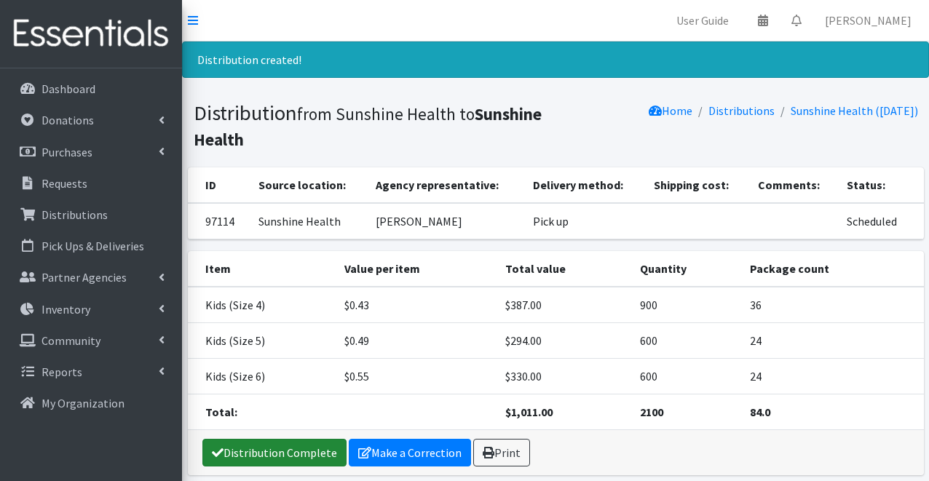
click at [298, 453] on link "Distribution Complete" at bounding box center [274, 453] width 144 height 28
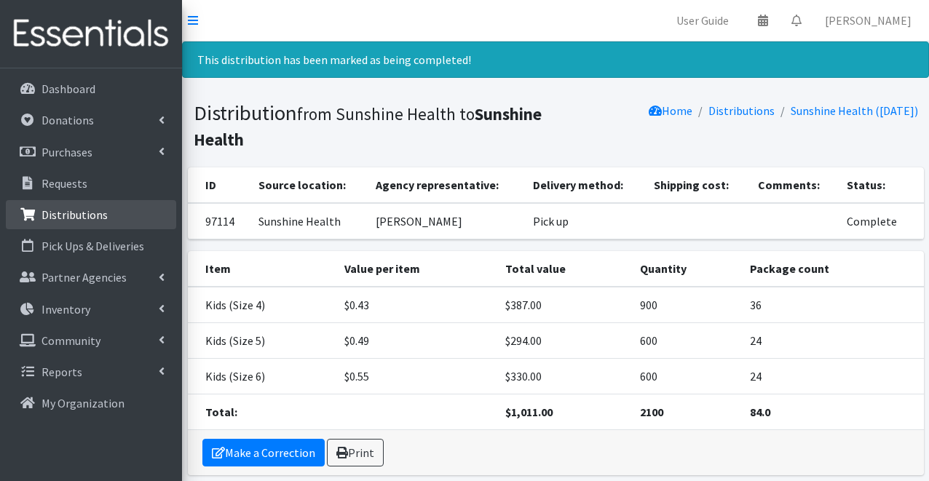
click at [55, 218] on p "Distributions" at bounding box center [74, 214] width 66 height 15
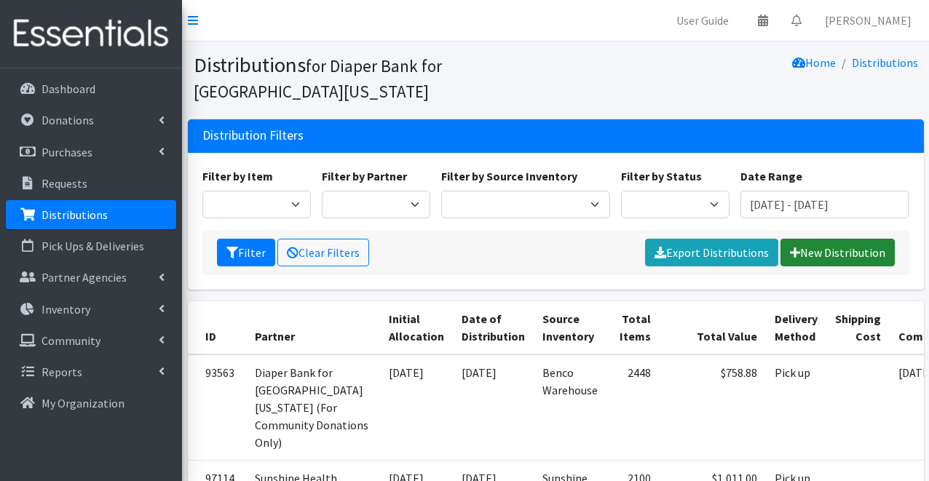
click at [812, 264] on link "New Distribution" at bounding box center [837, 253] width 114 height 28
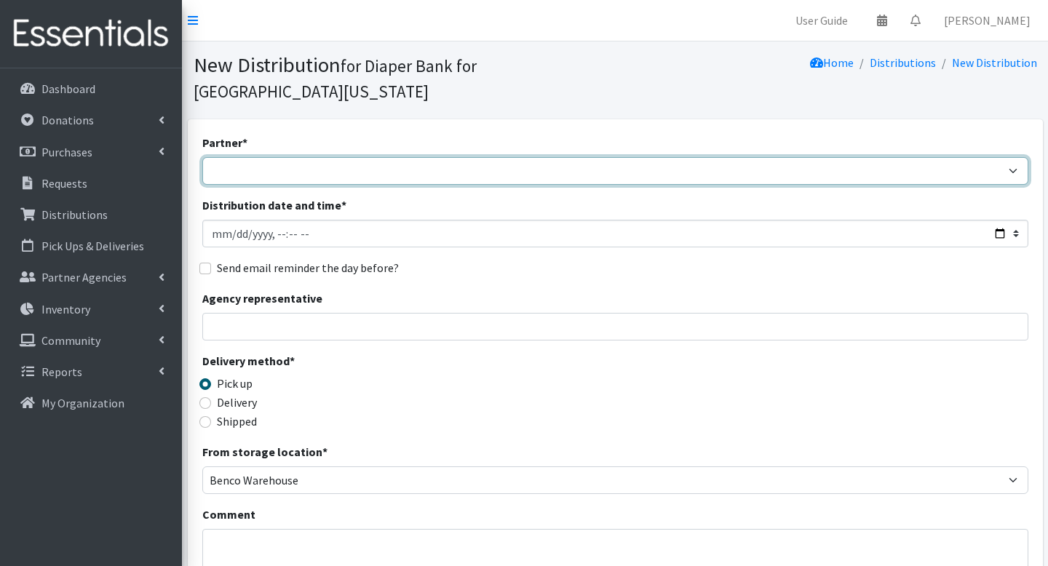
click at [245, 157] on select "Adore Me Nanny Baby Luv Pregnancy Center Children of Inmates [PERSON_NAME] Kids…" at bounding box center [615, 171] width 826 height 28
select select "5677"
click at [202, 157] on select "Adore Me Nanny Baby Luv Pregnancy Center Children of Inmates Daniel Kids Diaper…" at bounding box center [615, 171] width 826 height 28
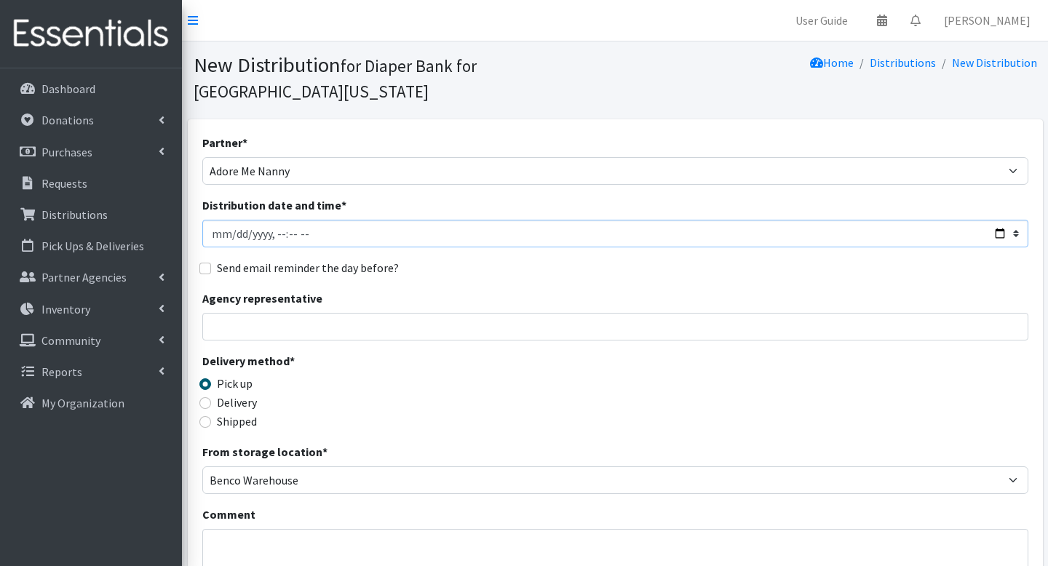
click at [234, 220] on input "Distribution date and time *" at bounding box center [615, 234] width 826 height 28
type input "2025-09-25T23:59"
click at [228, 313] on input "Agency representative" at bounding box center [615, 327] width 826 height 28
type input "Mia Watson"
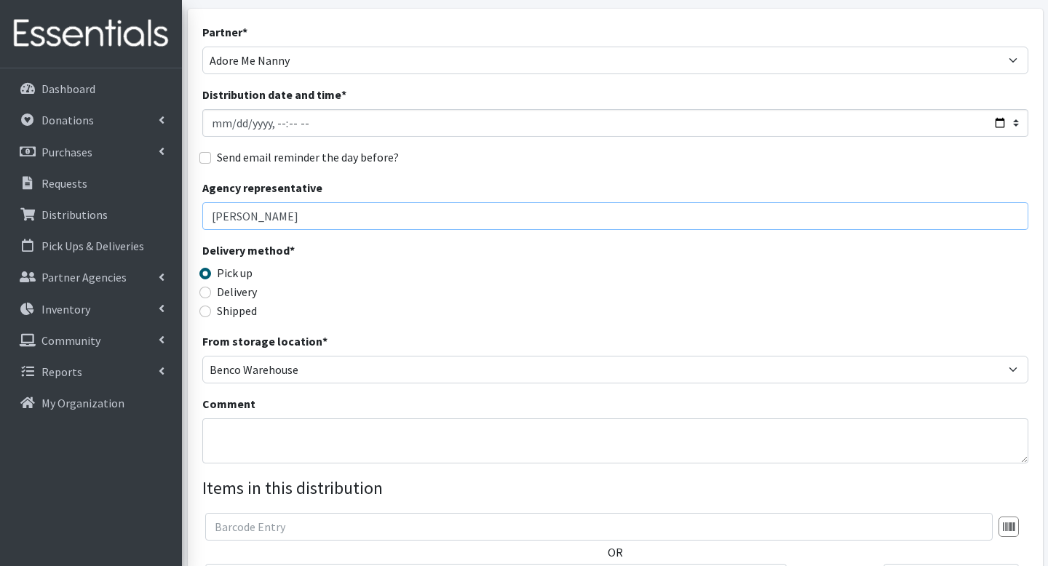
scroll to position [152, 0]
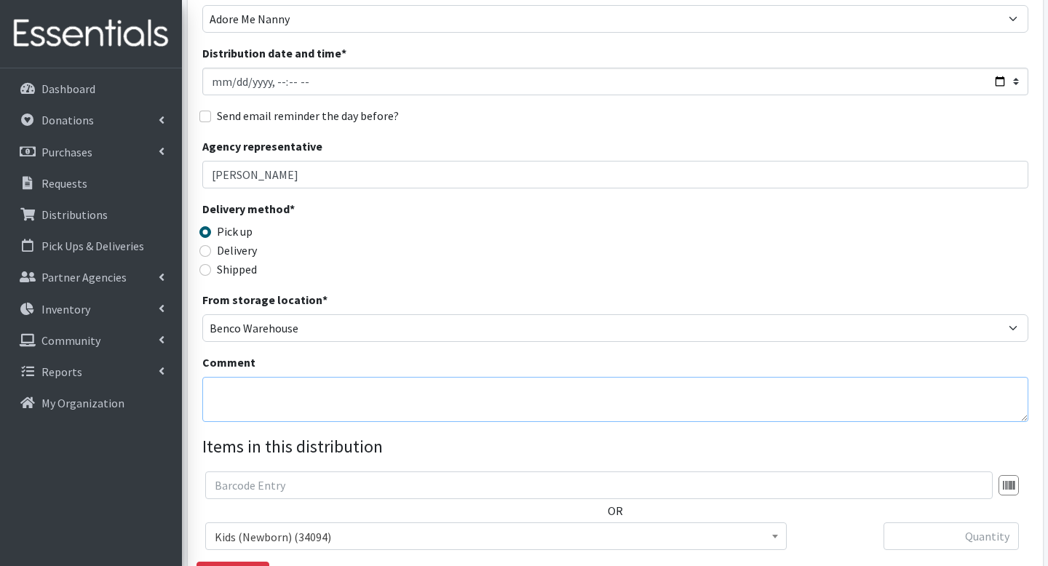
click at [293, 377] on textarea "Comment" at bounding box center [615, 399] width 826 height 45
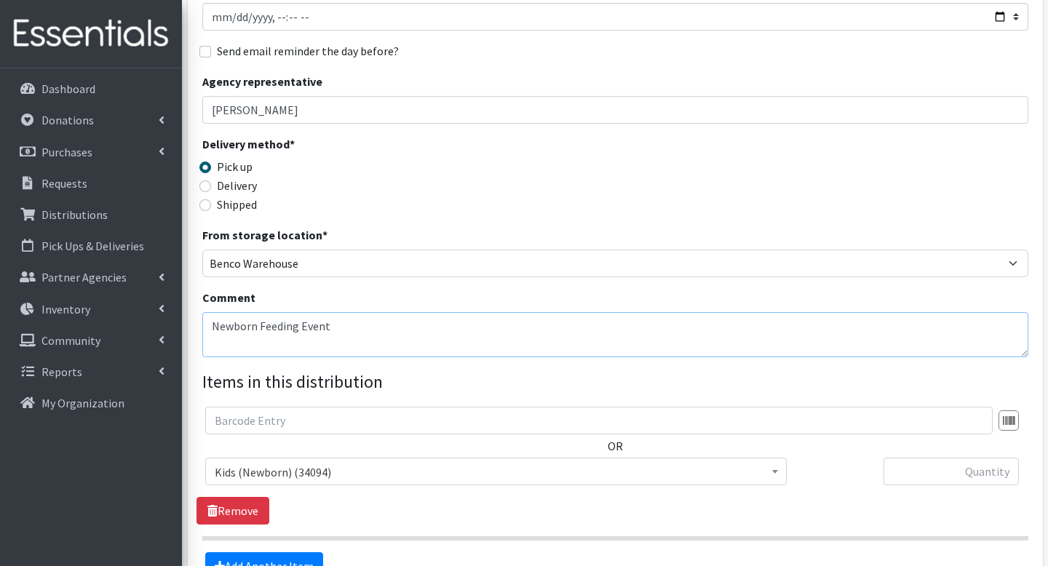
scroll to position [218, 0]
type textarea "Newborn Feeding Event"
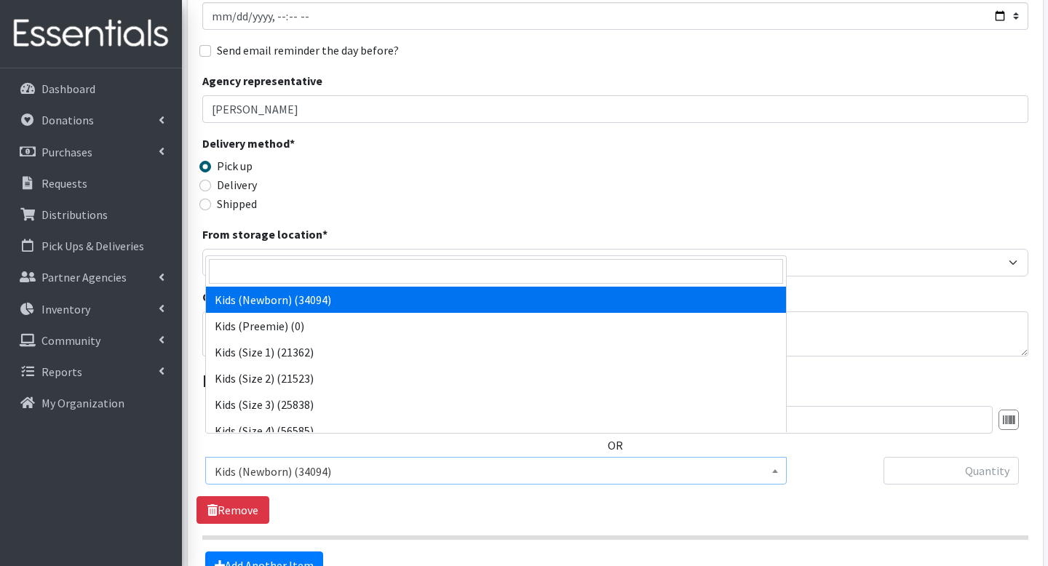
click at [345, 461] on span "Kids (Newborn) (34094)" at bounding box center [496, 471] width 563 height 20
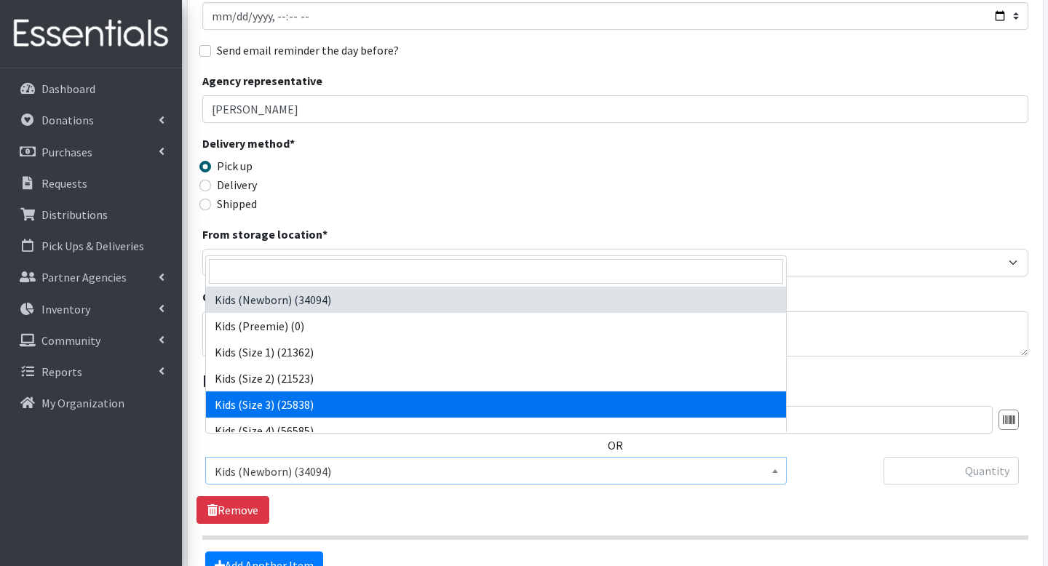
select select "4132"
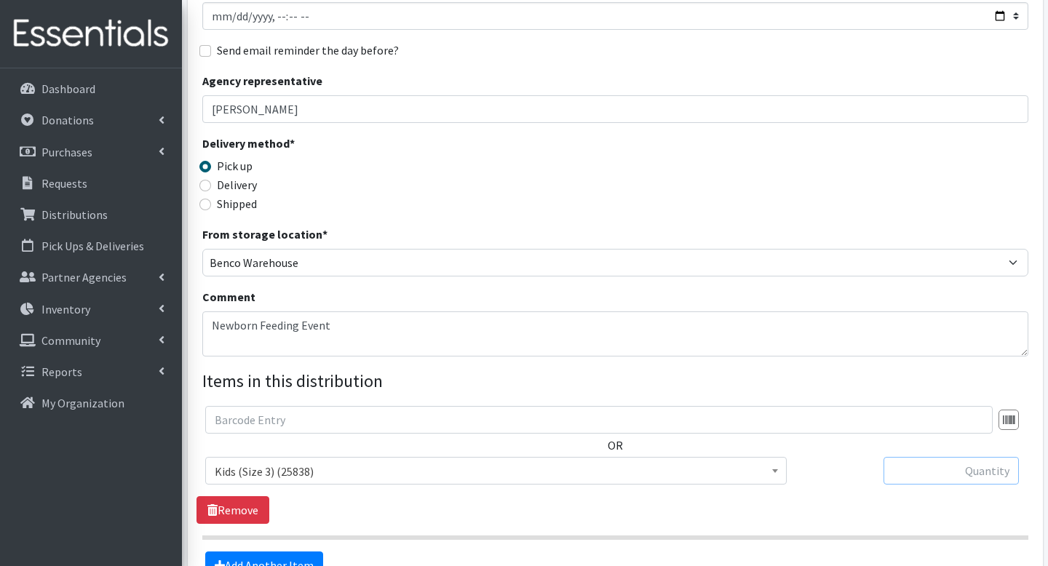
click at [911, 457] on input "text" at bounding box center [951, 471] width 135 height 28
type input "100"
click at [811, 480] on div "OR Kids (Newborn) (34094) Kids (Preemie) (0) Kids (Size 1) (21362) Kids (Size 2…" at bounding box center [615, 465] width 837 height 118
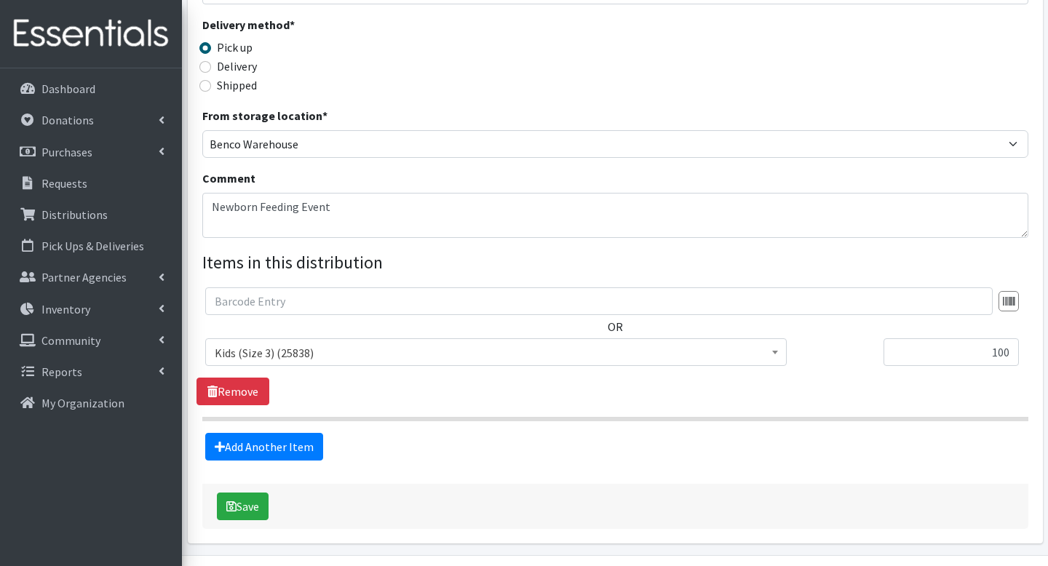
scroll to position [344, 0]
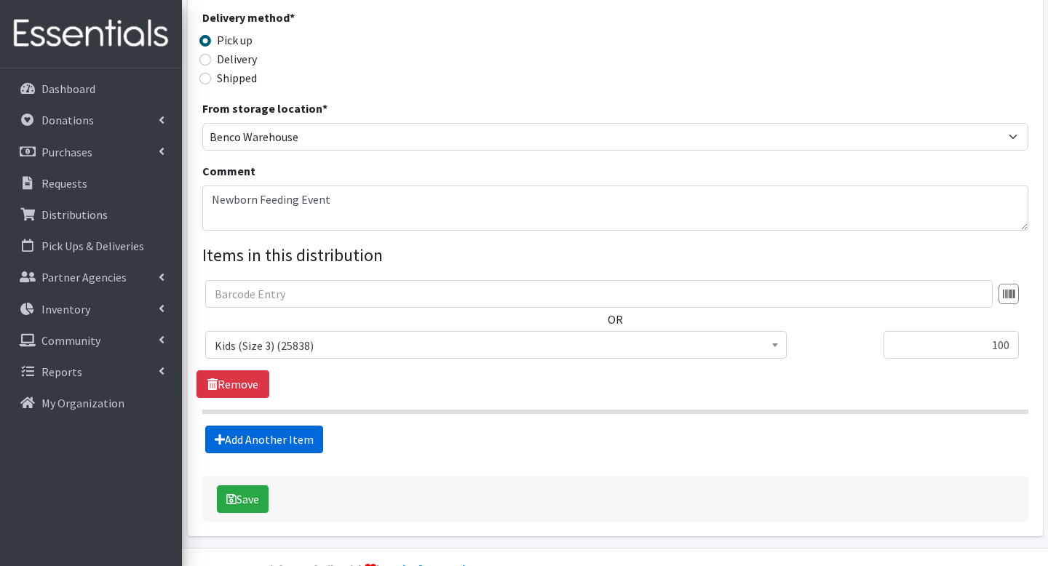
click at [312, 426] on link "Add Another Item" at bounding box center [264, 440] width 118 height 28
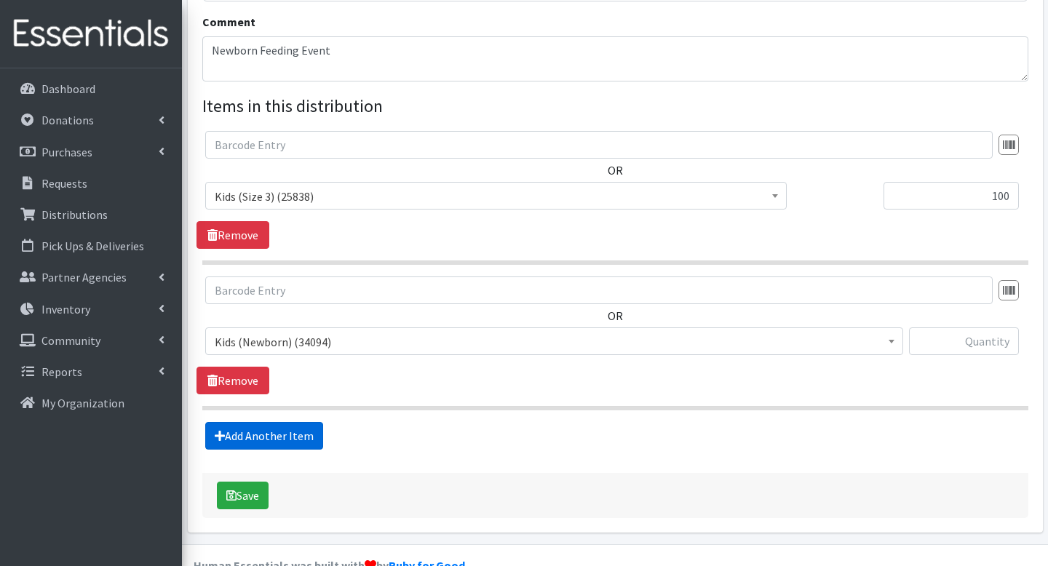
scroll to position [500, 0]
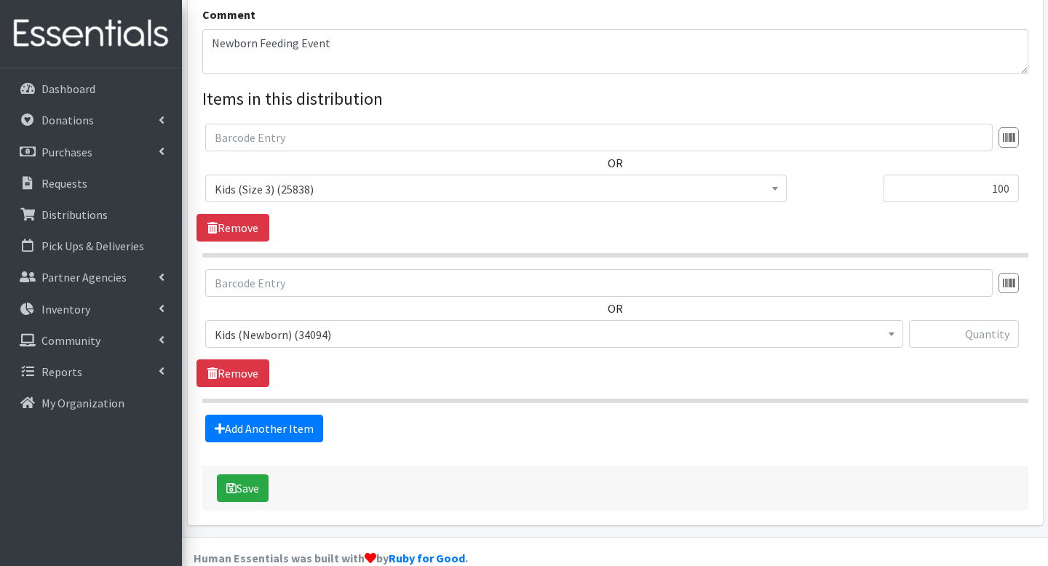
click at [377, 325] on span "Kids (Newborn) (34094)" at bounding box center [554, 335] width 679 height 20
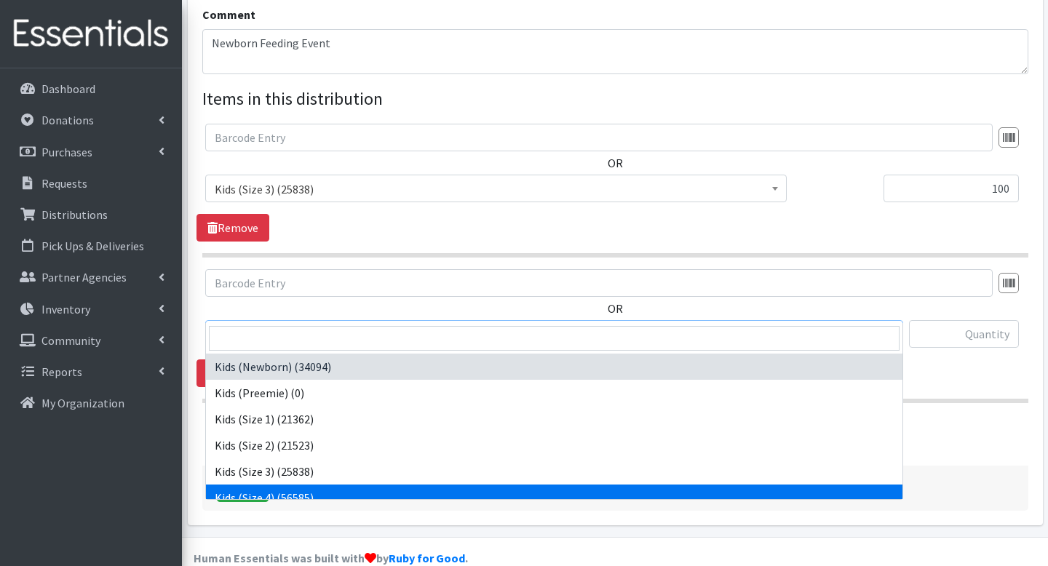
select select "4133"
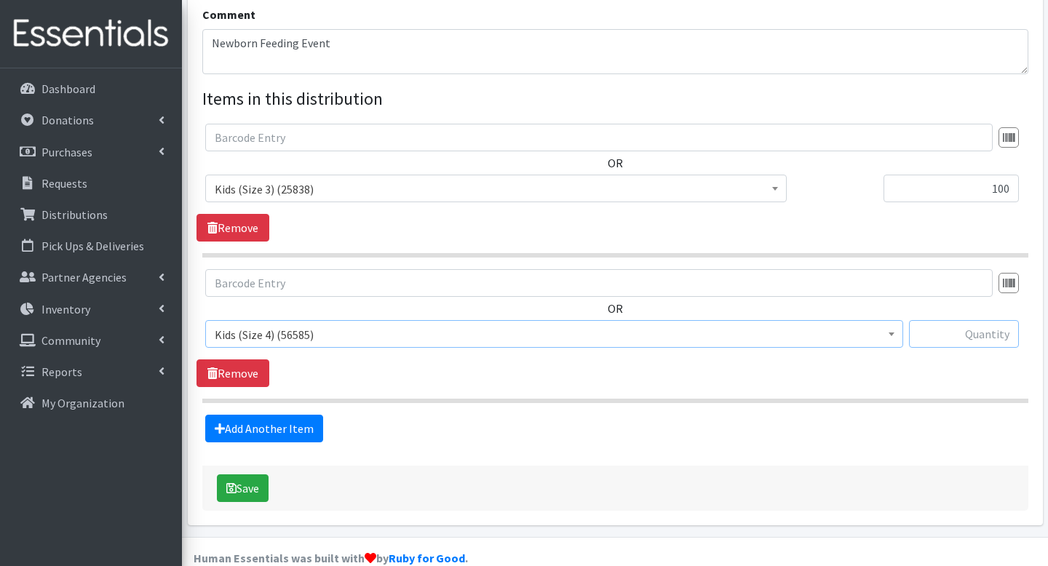
click at [928, 320] on input "text" at bounding box center [964, 334] width 110 height 28
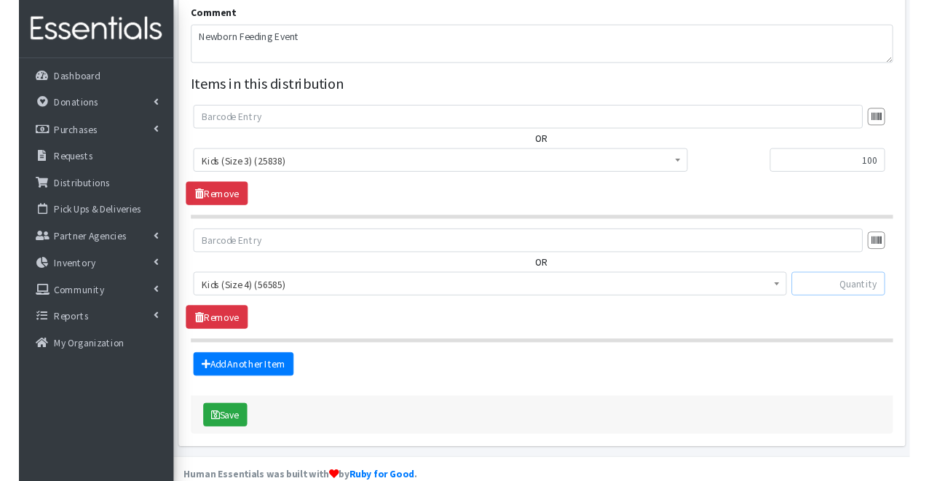
scroll to position [525, 0]
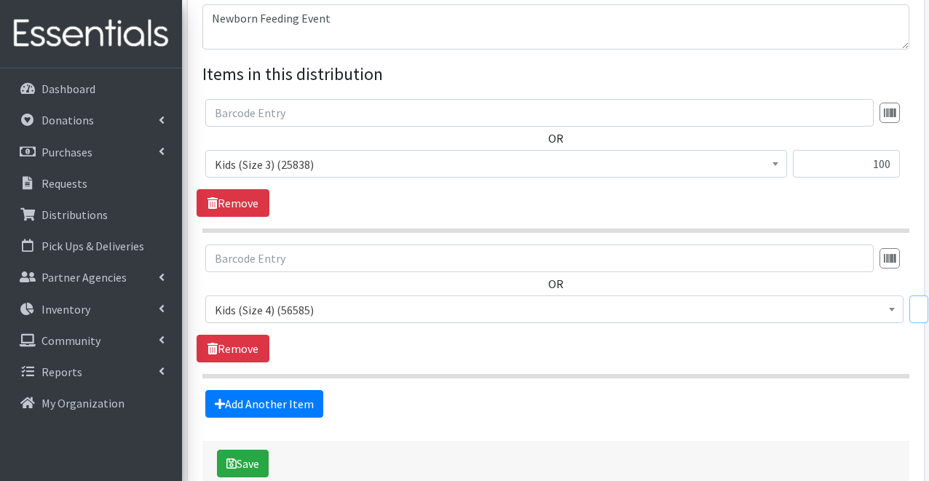
click at [917, 303] on input "text" at bounding box center [918, 310] width 19 height 28
type input "300"
click at [283, 404] on link "Add Another Item" at bounding box center [264, 404] width 118 height 28
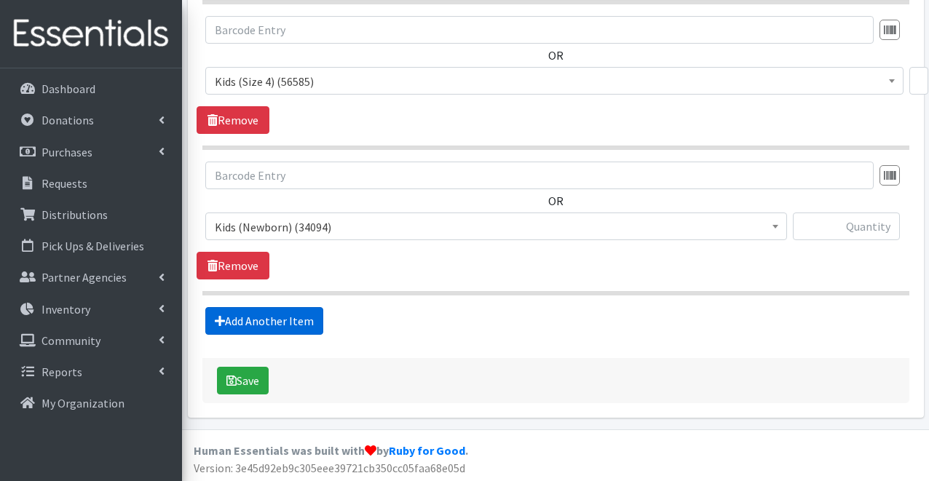
scroll to position [756, 0]
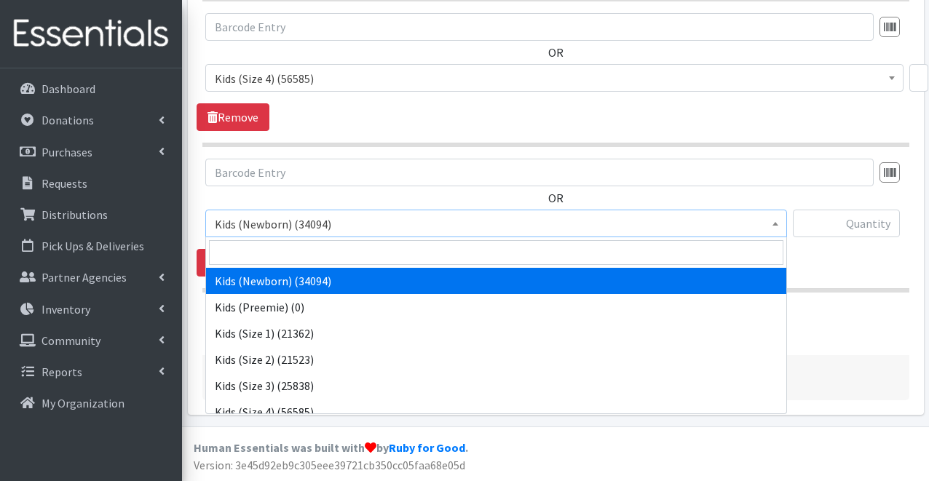
click at [403, 223] on span "Kids (Newborn) (34094)" at bounding box center [496, 224] width 563 height 20
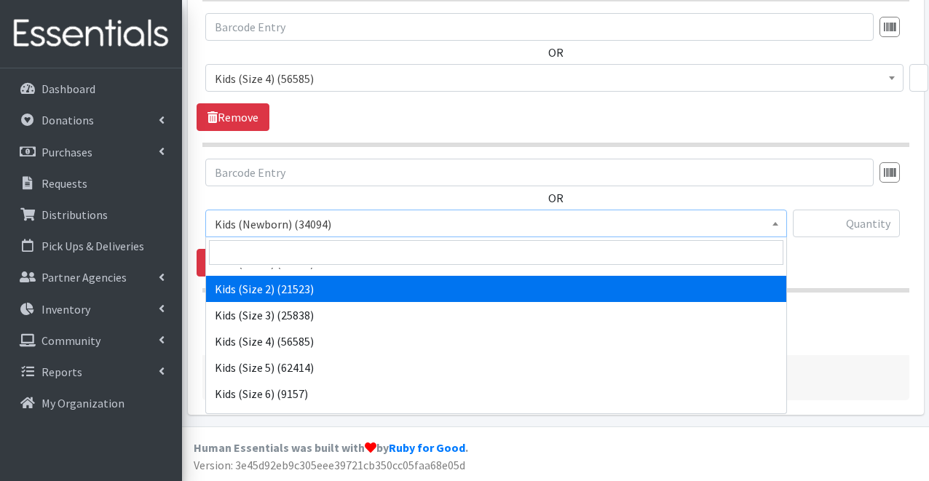
scroll to position [72, 0]
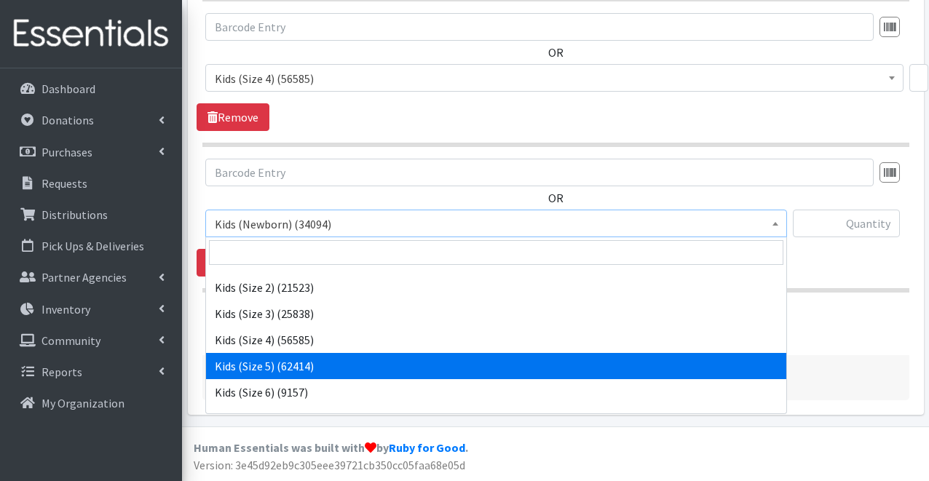
select select "4134"
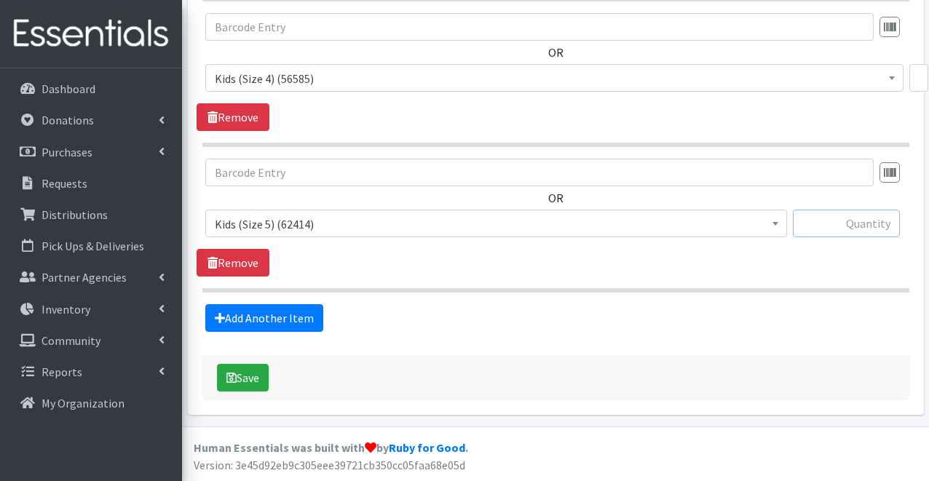
click at [834, 228] on input "text" at bounding box center [846, 224] width 107 height 28
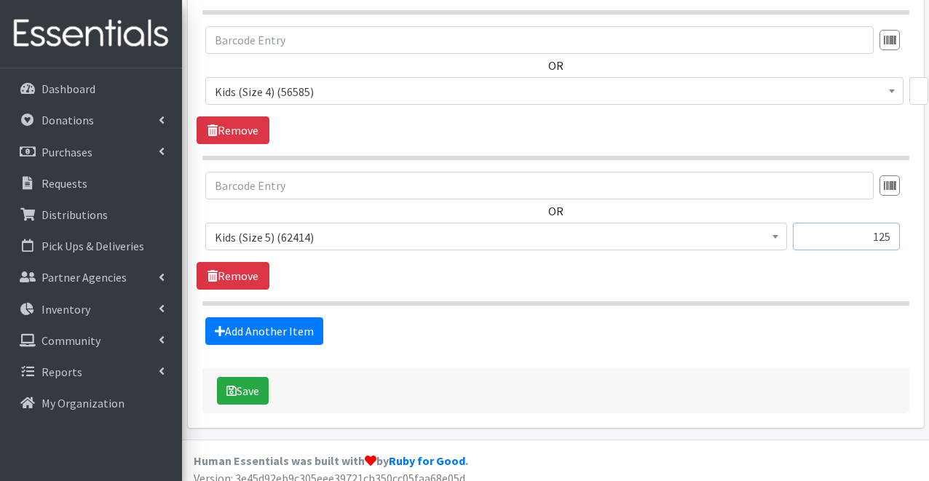
scroll to position [742, 0]
type input "125"
click at [259, 392] on button "Save" at bounding box center [243, 392] width 52 height 28
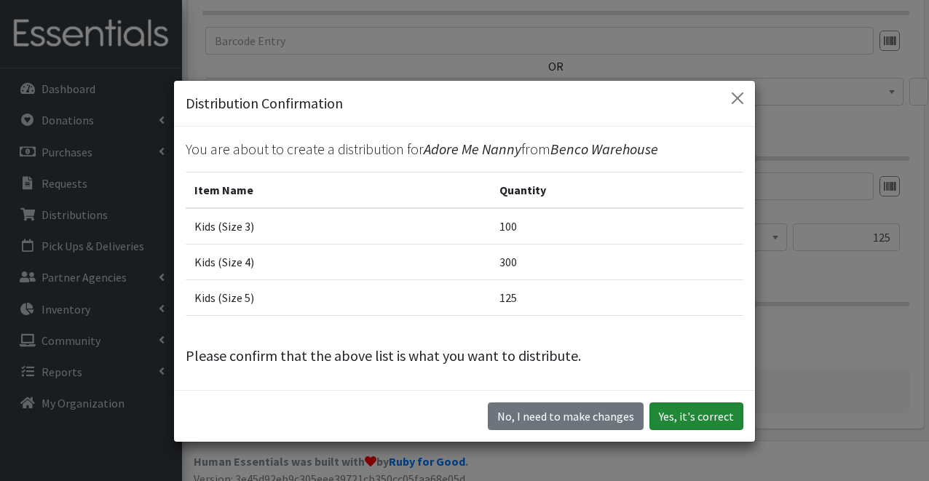
click at [676, 410] on button "Yes, it's correct" at bounding box center [696, 416] width 94 height 28
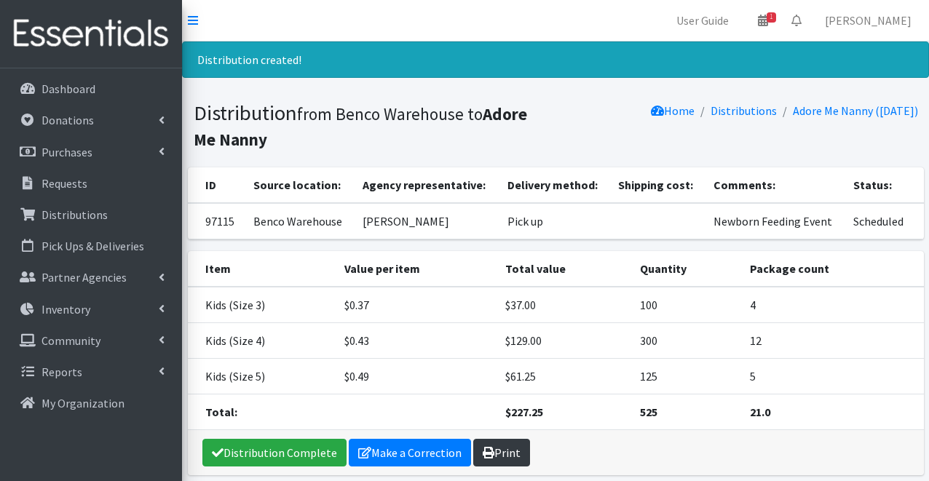
click at [501, 455] on link "Print" at bounding box center [501, 453] width 57 height 28
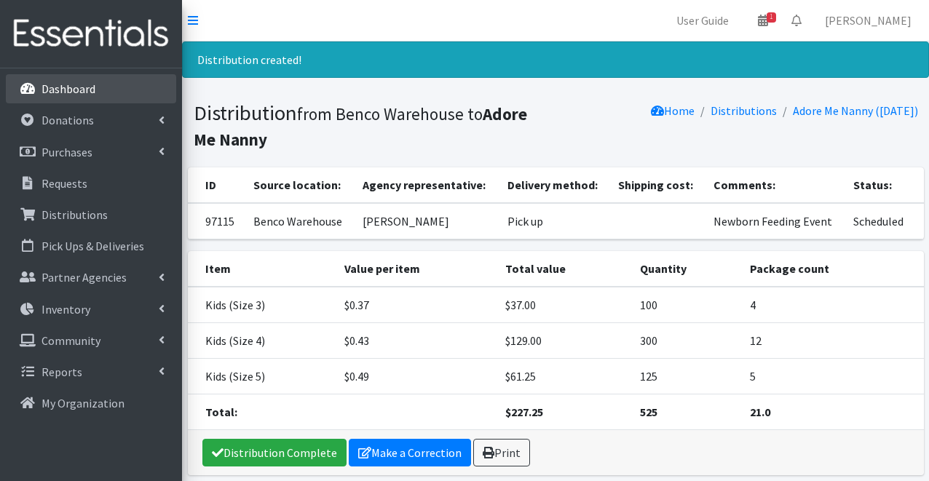
click at [106, 82] on link "Dashboard" at bounding box center [91, 88] width 170 height 29
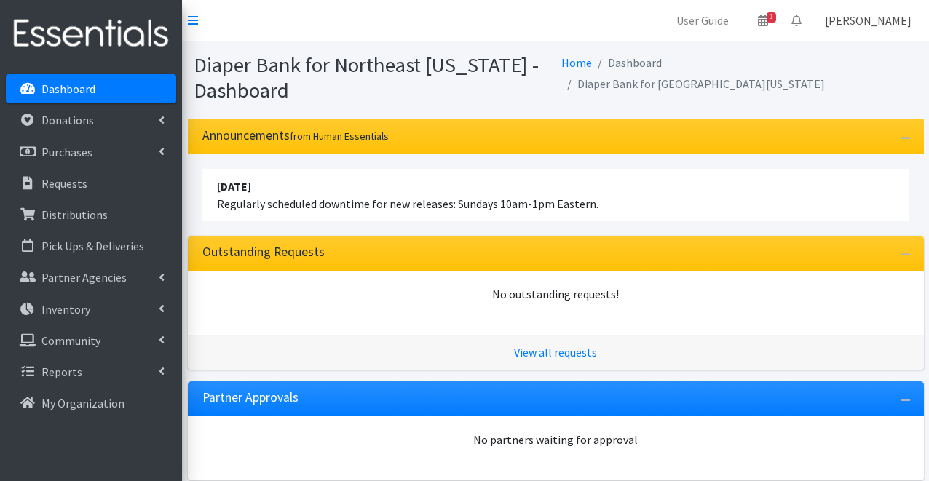
click at [860, 19] on link "[PERSON_NAME]" at bounding box center [868, 20] width 110 height 29
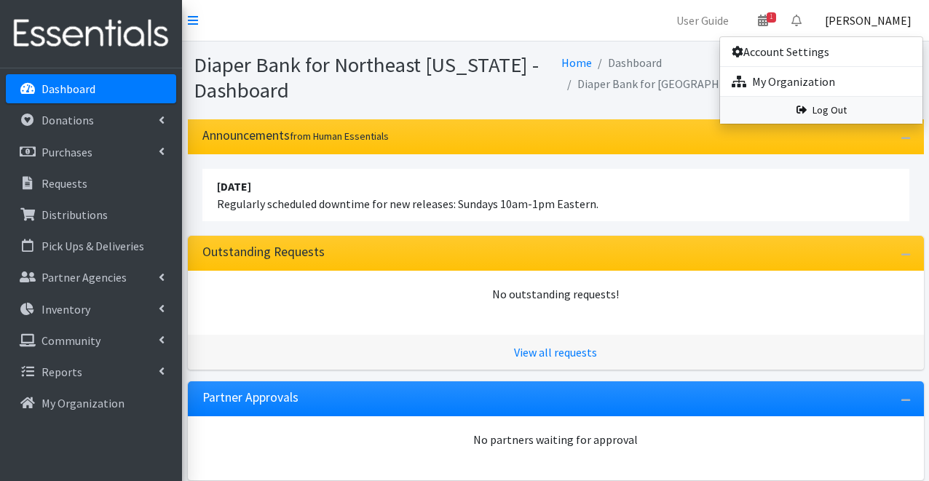
click at [825, 108] on link "Log Out" at bounding box center [821, 110] width 202 height 27
